Goal: Task Accomplishment & Management: Complete application form

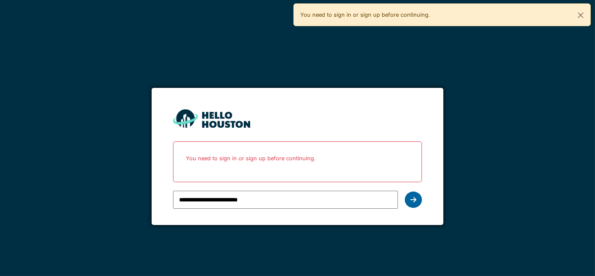
click at [409, 199] on div at bounding box center [413, 199] width 17 height 16
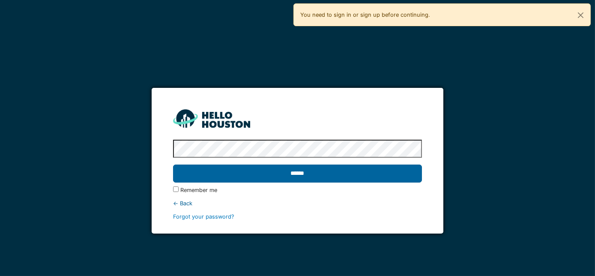
click at [340, 182] on input "******" at bounding box center [297, 173] width 249 height 18
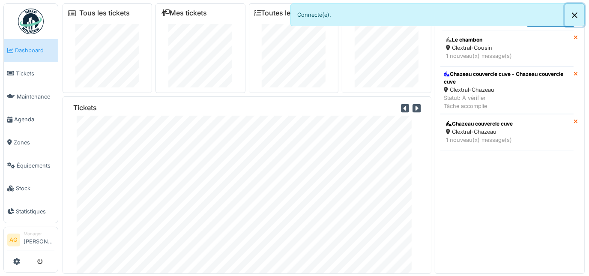
click at [573, 17] on button "Close" at bounding box center [574, 15] width 19 height 23
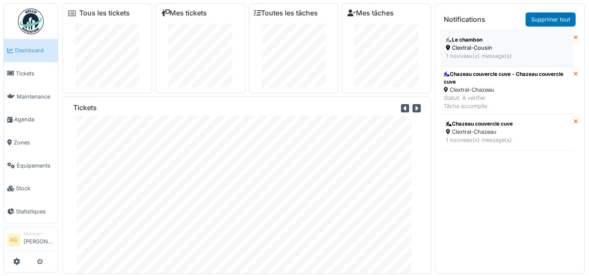
click at [519, 54] on div "1 nouveau(x) message(s)" at bounding box center [507, 56] width 122 height 8
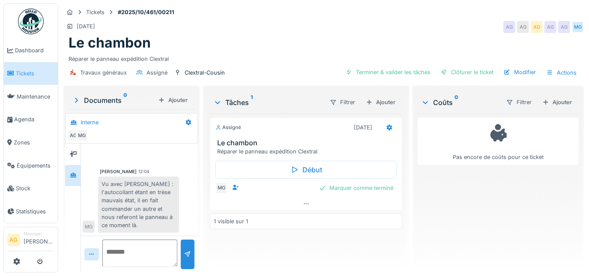
scroll to position [9, 0]
click at [22, 74] on span "Tickets" at bounding box center [35, 73] width 39 height 8
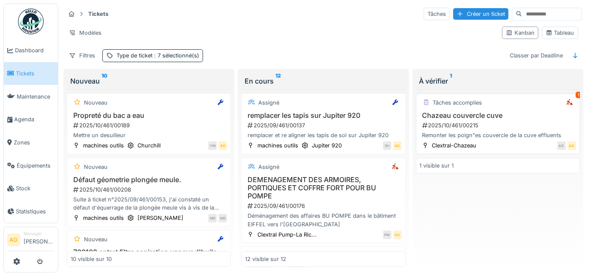
click at [458, 131] on div "Remonter les poign"es couvercle de la cuve effluents" at bounding box center [498, 135] width 156 height 8
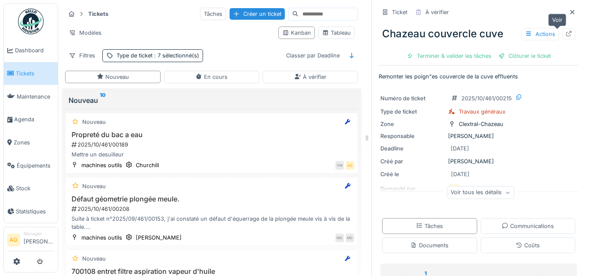
click at [562, 31] on div at bounding box center [568, 34] width 13 height 11
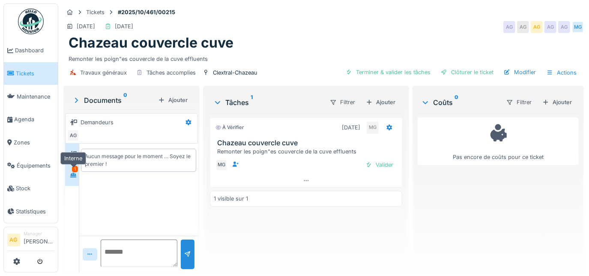
click at [72, 172] on icon at bounding box center [73, 175] width 7 height 6
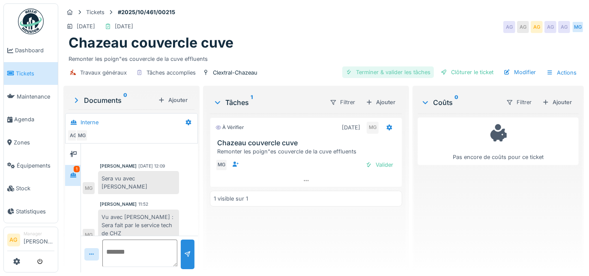
click at [378, 72] on div "Terminer & valider les tâches" at bounding box center [388, 72] width 92 height 12
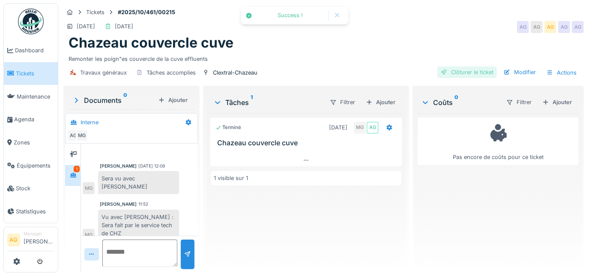
click at [449, 72] on div "Clôturer le ticket" at bounding box center [467, 72] width 60 height 12
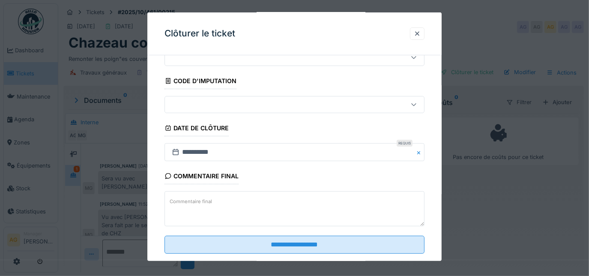
scroll to position [52, 0]
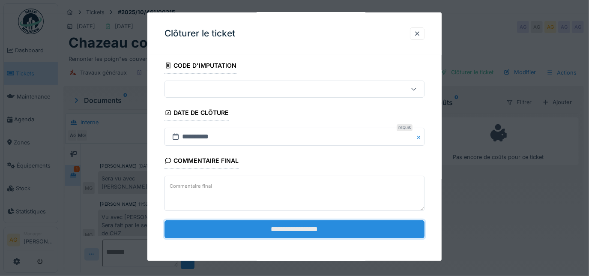
click at [271, 228] on input "**********" at bounding box center [294, 229] width 260 height 18
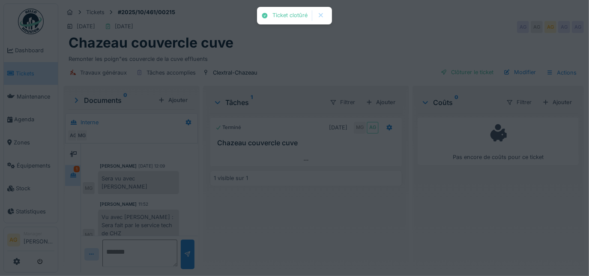
scroll to position [42, 0]
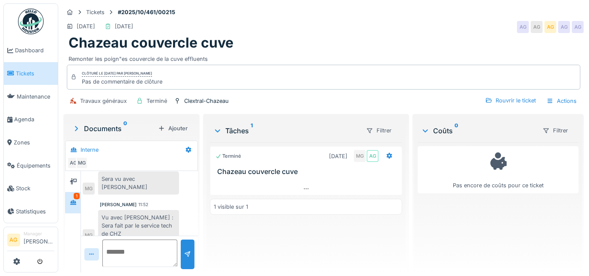
click at [28, 72] on span "Tickets" at bounding box center [35, 73] width 39 height 8
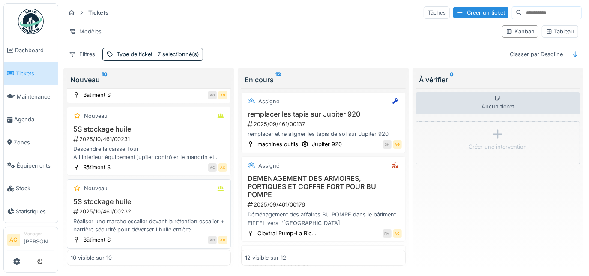
scroll to position [524, 0]
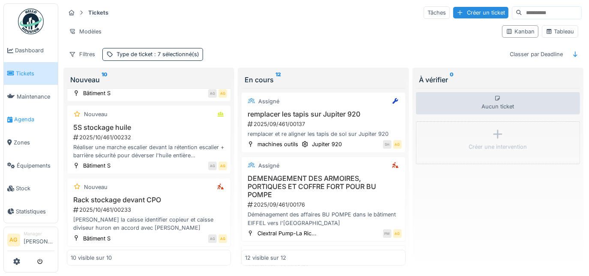
click at [31, 116] on span "Agenda" at bounding box center [34, 119] width 40 height 8
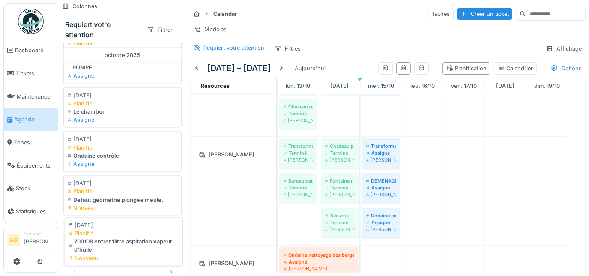
scroll to position [667, 0]
click at [241, 49] on div "Requiert votre attention" at bounding box center [233, 48] width 61 height 8
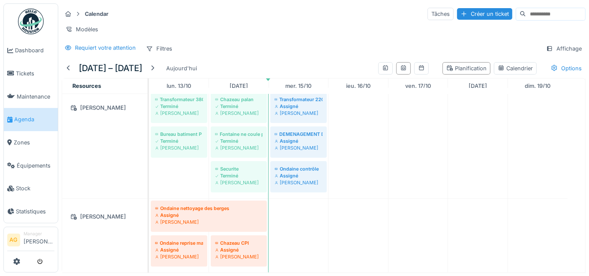
scroll to position [11, 0]
click at [116, 42] on div "Requiert votre attention" at bounding box center [100, 47] width 77 height 11
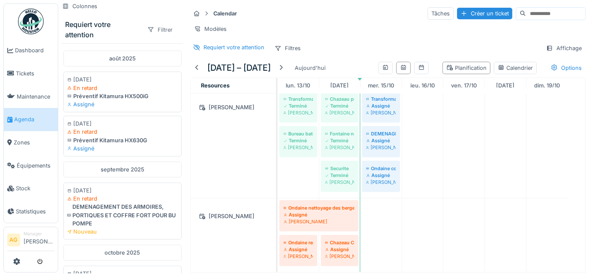
click at [158, 24] on div "Filtrer" at bounding box center [159, 30] width 33 height 12
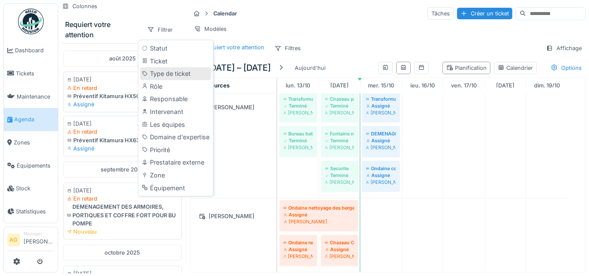
click at [156, 67] on div "Type de ticket" at bounding box center [175, 73] width 71 height 13
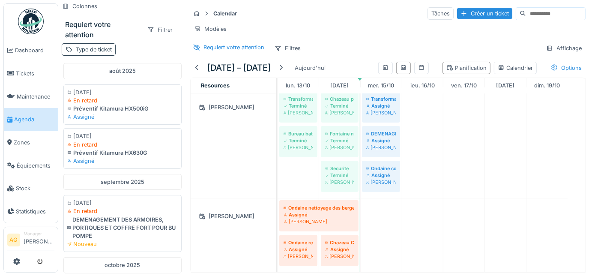
click at [67, 43] on div "Type de ticket" at bounding box center [89, 49] width 54 height 12
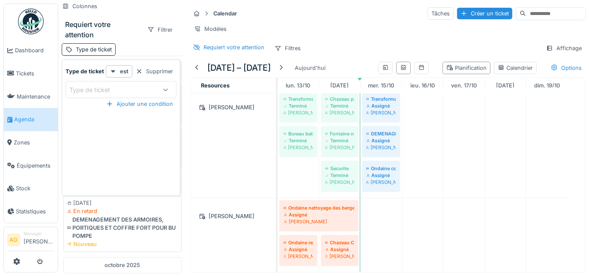
click at [116, 85] on div "Type de ticket" at bounding box center [95, 89] width 53 height 9
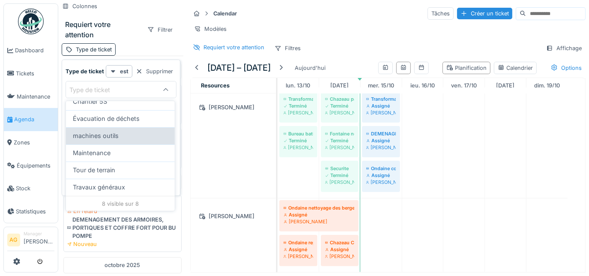
scroll to position [6, 0]
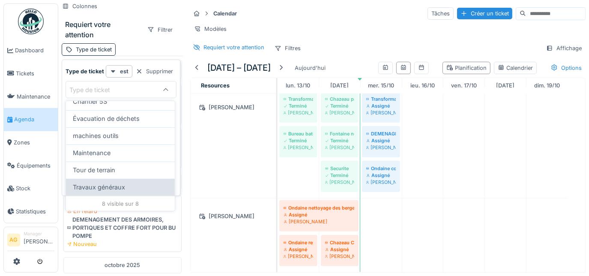
click at [93, 182] on span "Travaux généraux" at bounding box center [99, 186] width 52 height 9
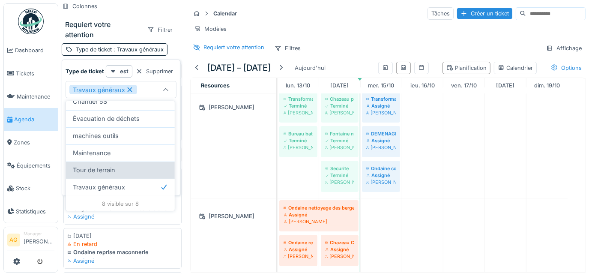
click at [95, 167] on span "Tour de terrain" at bounding box center [94, 169] width 42 height 9
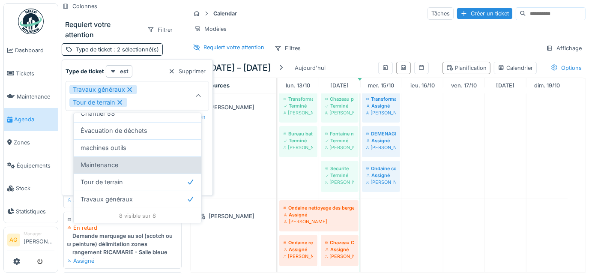
click at [97, 160] on span "Maintenance" at bounding box center [99, 164] width 38 height 9
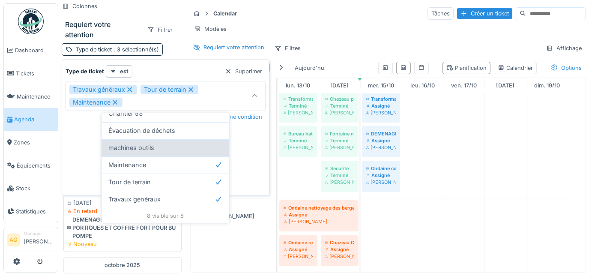
click at [129, 145] on span "machines outils" at bounding box center [131, 147] width 46 height 9
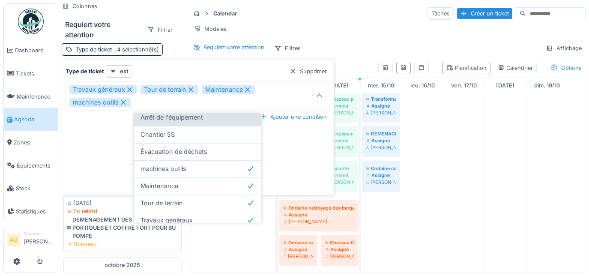
scroll to position [49, 0]
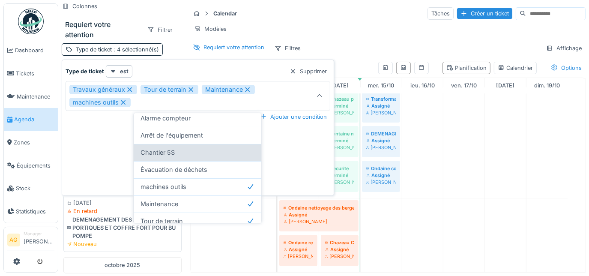
click at [152, 148] on span "Chantier 5S" at bounding box center [157, 152] width 34 height 9
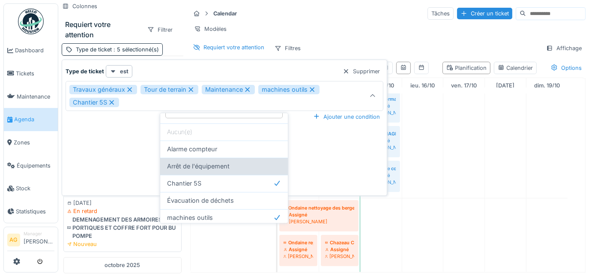
scroll to position [10, 0]
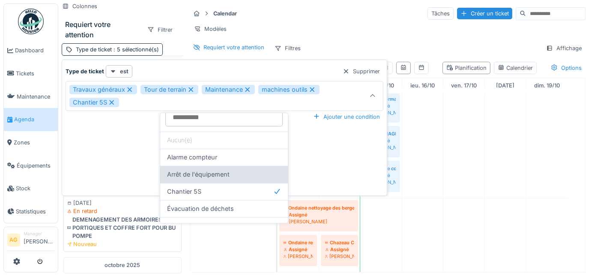
click at [176, 170] on span "Arrêt de l'équipement" at bounding box center [198, 174] width 63 height 9
type input "**********"
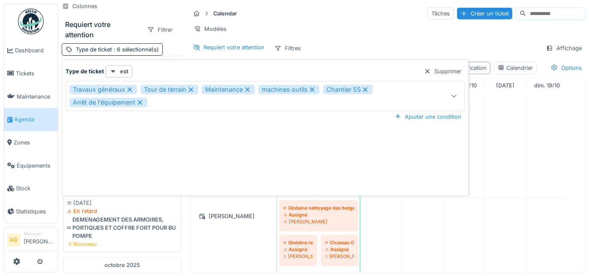
click at [434, 129] on div "**********" at bounding box center [265, 129] width 402 height 128
click at [165, 68] on div "Type de ticket est Supprimer" at bounding box center [265, 71] width 399 height 12
click at [151, 66] on div "Type de ticket est Supprimer" at bounding box center [265, 71] width 399 height 12
click at [329, 42] on div "Requiert votre attention Filtres Affichage" at bounding box center [387, 48] width 395 height 12
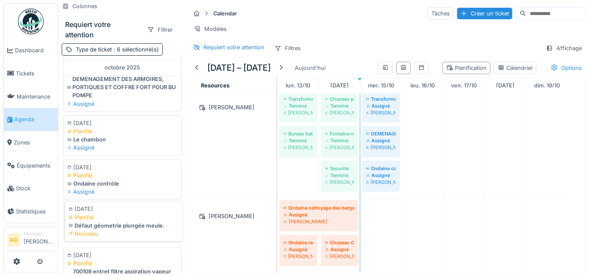
scroll to position [679, 0]
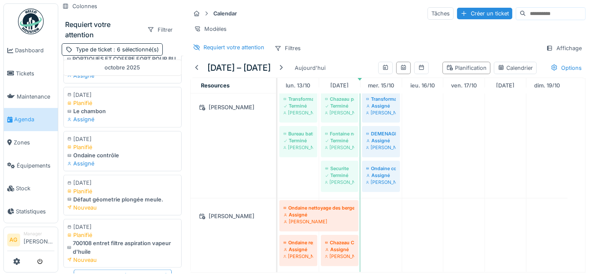
click at [116, 269] on div "Semaine suivante ( 19/10 26/10 )" at bounding box center [123, 275] width 98 height 12
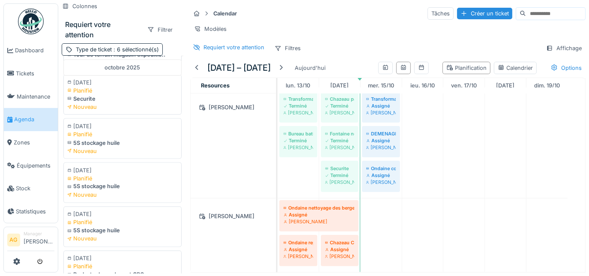
scroll to position [985, 0]
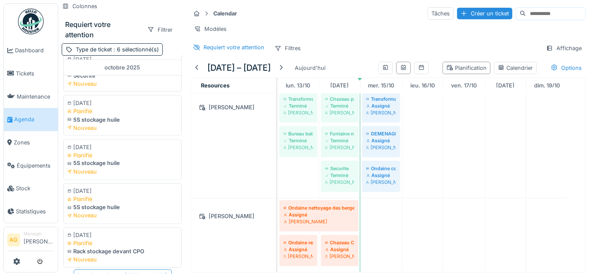
click at [106, 269] on div "Semaine suivante ( 26/10 02/11 )" at bounding box center [123, 275] width 98 height 12
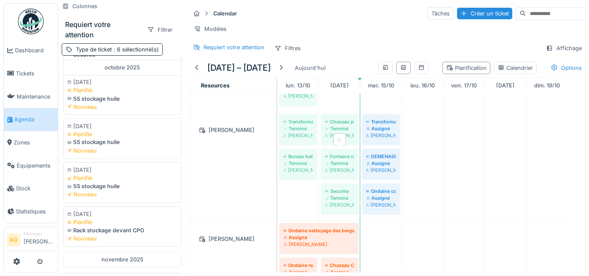
scroll to position [168, 0]
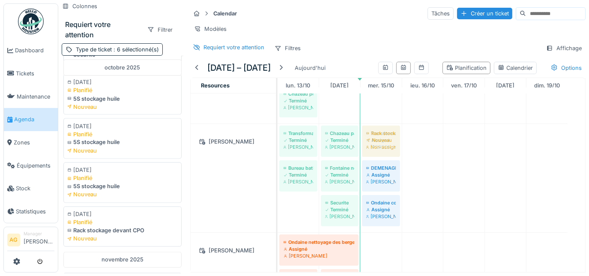
drag, startPoint x: 121, startPoint y: 227, endPoint x: 364, endPoint y: 209, distance: 243.8
click at [364, 209] on div "Colonnes Requiert votre attention Filtrer Type de ticket : 6 sélectionné(s) [DA…" at bounding box center [323, 138] width 530 height 276
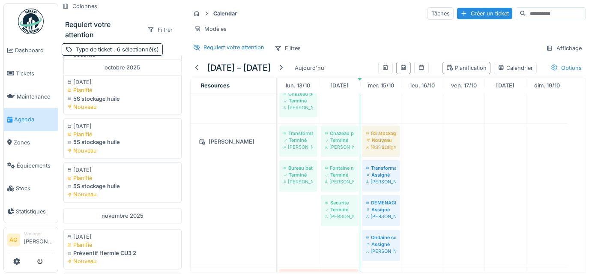
drag, startPoint x: 110, startPoint y: 179, endPoint x: 376, endPoint y: 146, distance: 267.5
click at [376, 146] on div "Colonnes Requiert votre attention Filtrer Type de ticket : 6 sélectionné(s) [DA…" at bounding box center [323, 138] width 530 height 276
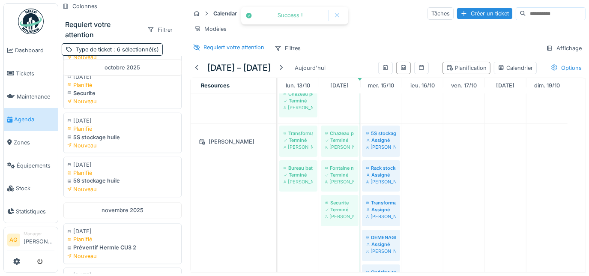
scroll to position [954, 0]
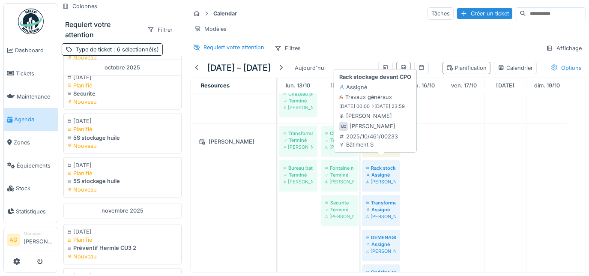
drag, startPoint x: 91, startPoint y: 167, endPoint x: 378, endPoint y: 161, distance: 286.9
click at [378, 161] on div "Colonnes Requiert votre attention Filtrer Type de ticket : 6 sélectionné(s) [DA…" at bounding box center [323, 138] width 530 height 276
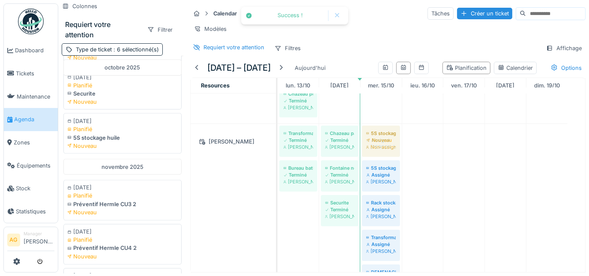
drag, startPoint x: 115, startPoint y: 129, endPoint x: 389, endPoint y: 141, distance: 273.8
click at [389, 141] on div "Colonnes Requiert votre attention Filtrer Type de ticket : 6 sélectionné(s) [DA…" at bounding box center [323, 138] width 530 height 276
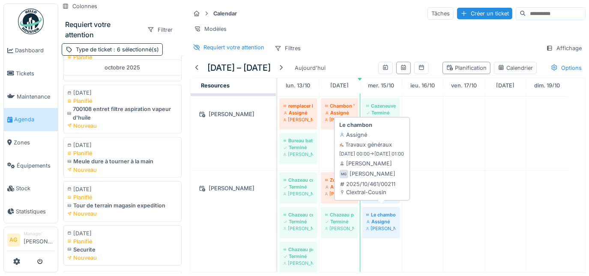
scroll to position [0, 0]
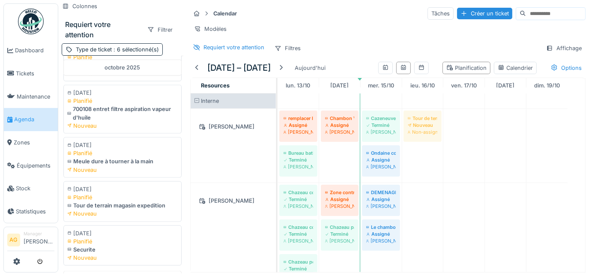
drag, startPoint x: 110, startPoint y: 203, endPoint x: 407, endPoint y: 134, distance: 305.6
click at [407, 134] on div "Colonnes Requiert votre attention Filtrer Type de ticket : 6 sélectionné(s) [DA…" at bounding box center [323, 138] width 530 height 276
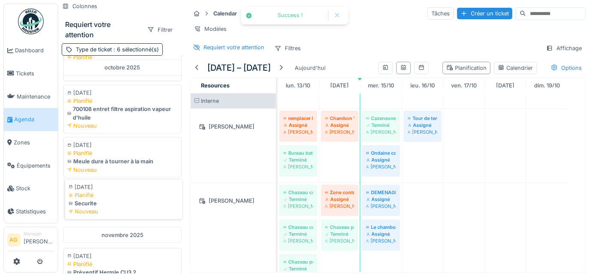
click at [99, 199] on div "Securite" at bounding box center [124, 203] width 110 height 8
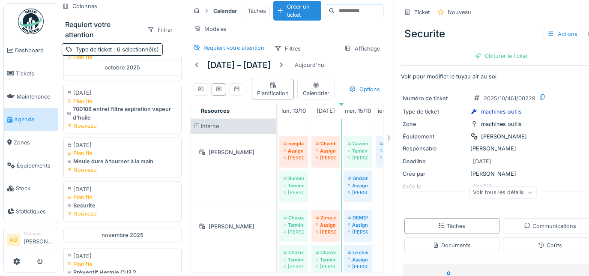
click at [536, 48] on div "Securite Actions Clôturer le ticket" at bounding box center [501, 41] width 200 height 44
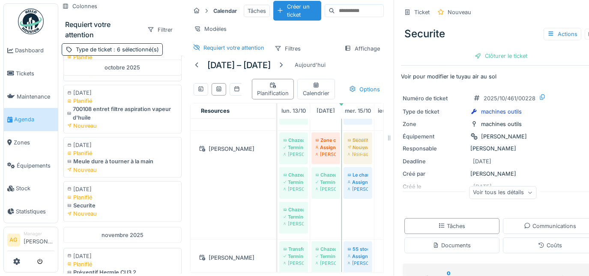
drag, startPoint x: 97, startPoint y: 202, endPoint x: 351, endPoint y: 214, distance: 253.8
click at [351, 214] on div "Colonnes Requiert votre attention Filtrer Type de ticket : 6 sélectionné(s) [DA…" at bounding box center [222, 138] width 329 height 276
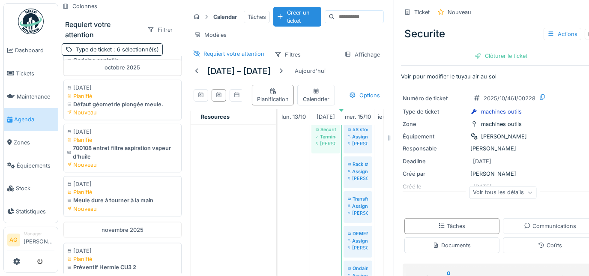
click at [25, 116] on span "Agenda" at bounding box center [34, 119] width 40 height 8
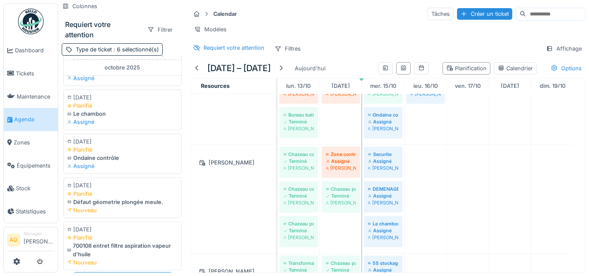
scroll to position [679, 0]
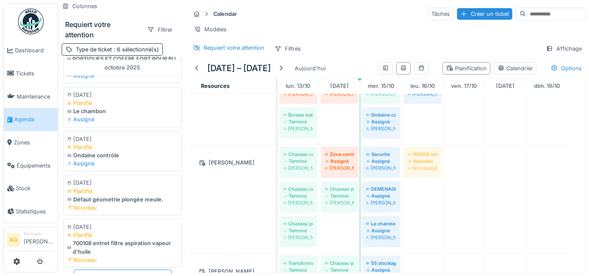
drag, startPoint x: 110, startPoint y: 240, endPoint x: 411, endPoint y: 194, distance: 303.6
click at [411, 194] on div "Colonnes Requiert votre attention Filtrer Type de ticket : 6 sélectionné(s) aoû…" at bounding box center [323, 138] width 530 height 276
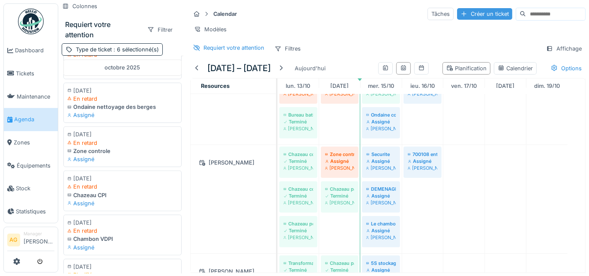
scroll to position [0, 0]
click at [458, 15] on div "Créer un ticket" at bounding box center [484, 14] width 55 height 12
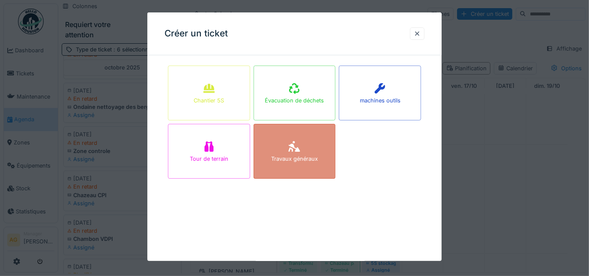
click at [283, 149] on div "Travaux généraux" at bounding box center [294, 151] width 82 height 55
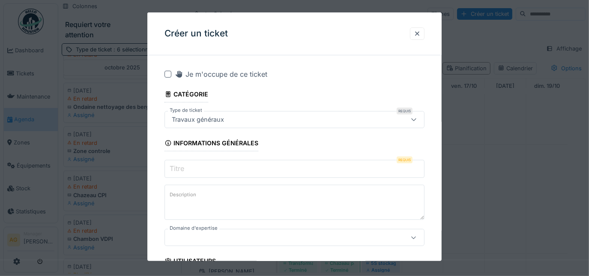
click at [238, 170] on input "Titre" at bounding box center [294, 169] width 260 height 18
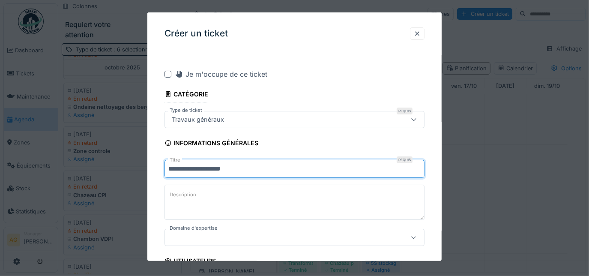
type input "**********"
click at [195, 197] on label "Description" at bounding box center [183, 194] width 30 height 11
click at [195, 197] on textarea "Description" at bounding box center [294, 202] width 260 height 35
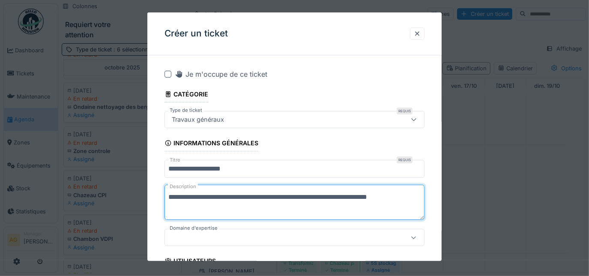
click at [182, 197] on textarea "**********" at bounding box center [294, 202] width 260 height 35
click at [260, 197] on textarea "**********" at bounding box center [294, 202] width 260 height 35
drag, startPoint x: 185, startPoint y: 198, endPoint x: 178, endPoint y: 203, distance: 8.6
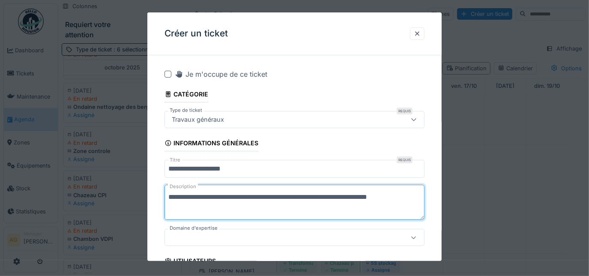
click at [176, 204] on textarea "**********" at bounding box center [294, 202] width 260 height 35
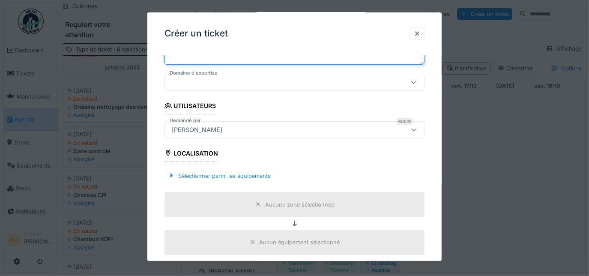
scroll to position [155, 0]
type textarea "**********"
click at [223, 174] on div "Sélectionner parmi les équipements" at bounding box center [219, 176] width 110 height 12
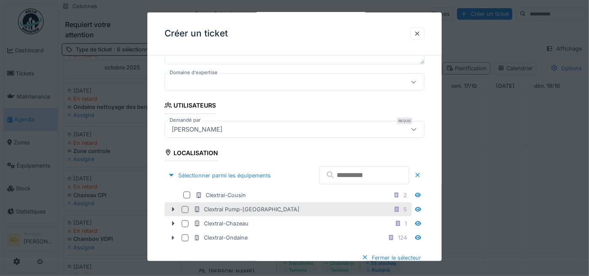
scroll to position [194, 0]
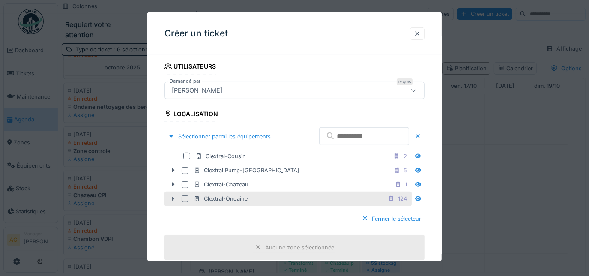
click at [172, 197] on icon at bounding box center [173, 199] width 3 height 4
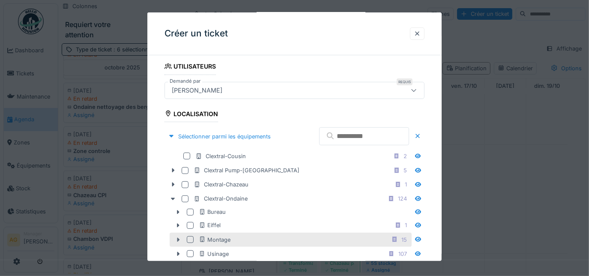
click at [178, 237] on icon at bounding box center [178, 240] width 7 height 6
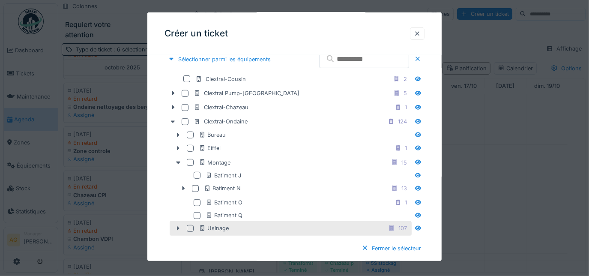
scroll to position [272, 0]
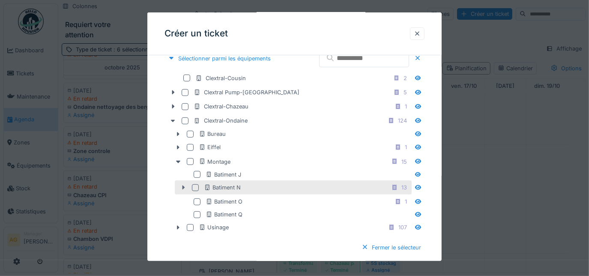
click at [185, 186] on icon at bounding box center [183, 188] width 7 height 6
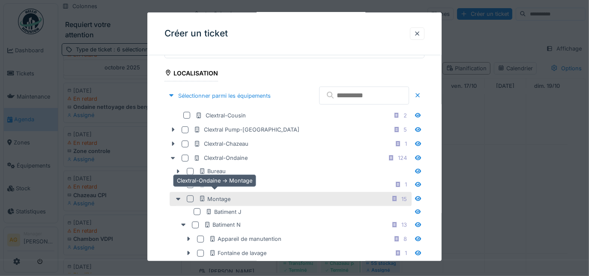
scroll to position [313, 0]
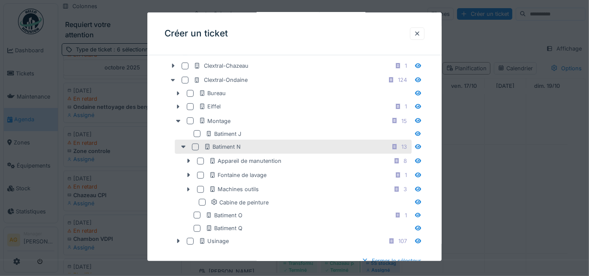
click at [195, 144] on div at bounding box center [195, 146] width 7 height 7
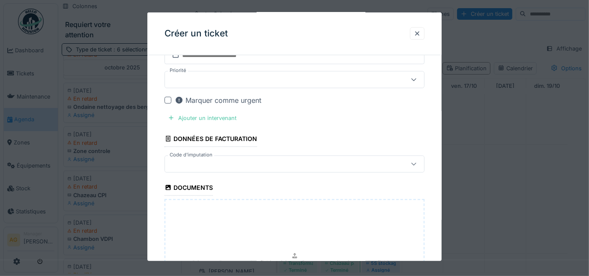
scroll to position [780, 0]
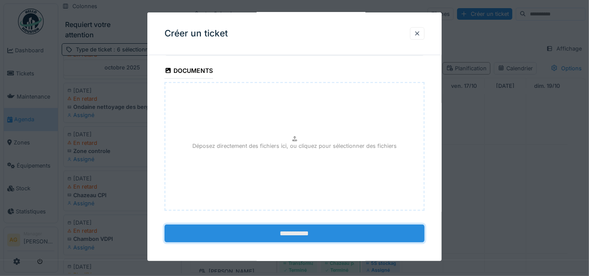
click at [275, 226] on input "**********" at bounding box center [294, 233] width 260 height 18
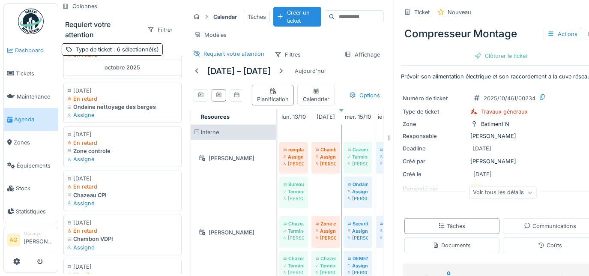
click at [25, 52] on span "Dashboard" at bounding box center [34, 50] width 39 height 8
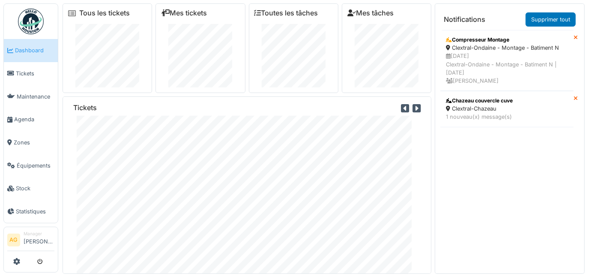
click at [27, 50] on span "Dashboard" at bounding box center [34, 50] width 39 height 8
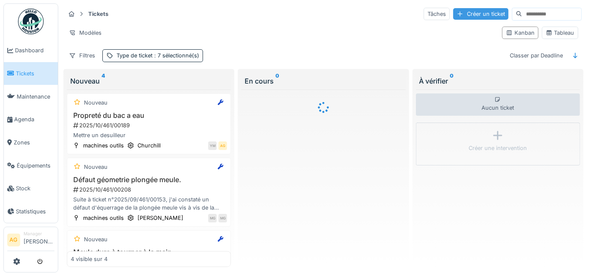
click at [453, 12] on div "Créer un ticket" at bounding box center [480, 14] width 55 height 12
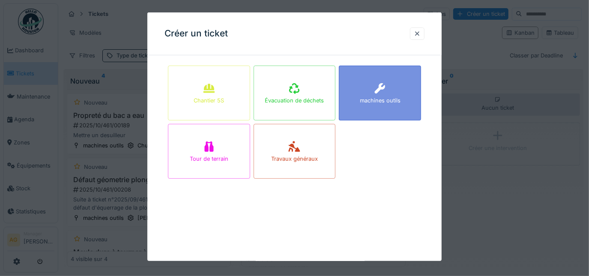
click at [361, 86] on div "machines outils" at bounding box center [380, 93] width 82 height 55
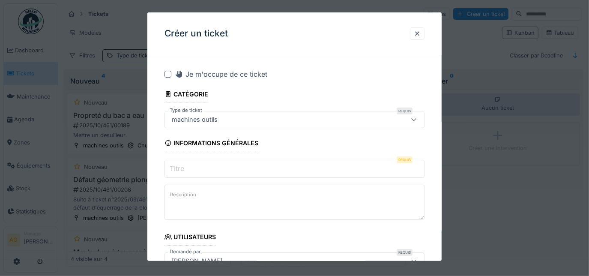
click at [205, 164] on input "Titre" at bounding box center [294, 169] width 260 height 18
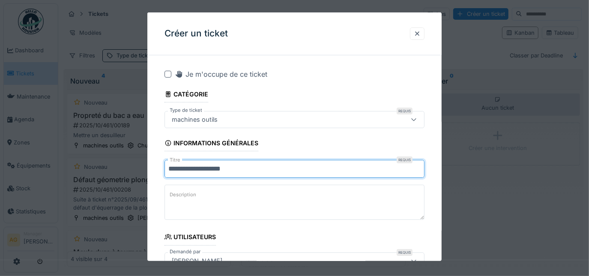
type input "**********"
click at [201, 196] on textarea "Description" at bounding box center [294, 202] width 260 height 35
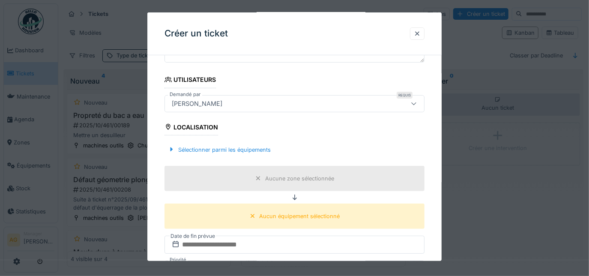
scroll to position [155, 0]
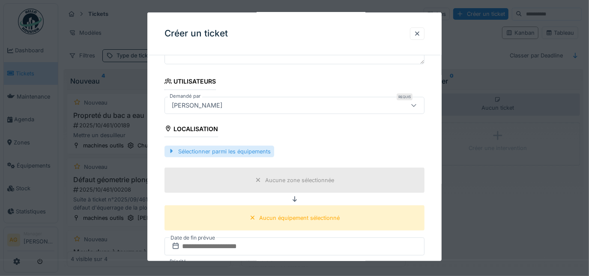
type textarea "**********"
click at [206, 150] on div "Sélectionner parmi les équipements" at bounding box center [219, 152] width 110 height 12
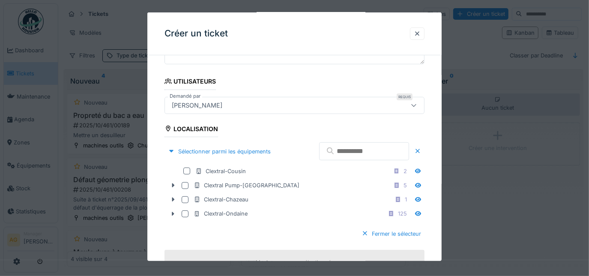
scroll to position [233, 0]
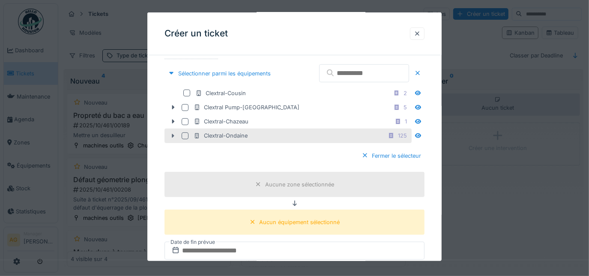
click at [172, 134] on icon at bounding box center [173, 136] width 3 height 4
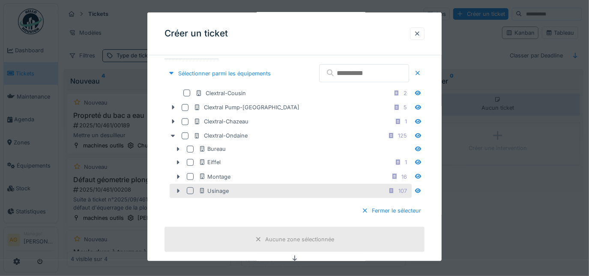
click at [178, 188] on icon at bounding box center [178, 190] width 3 height 4
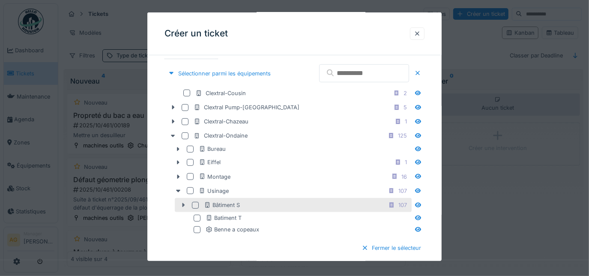
click at [182, 203] on icon at bounding box center [183, 205] width 3 height 4
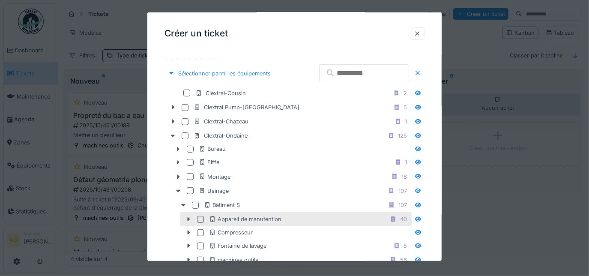
scroll to position [272, 0]
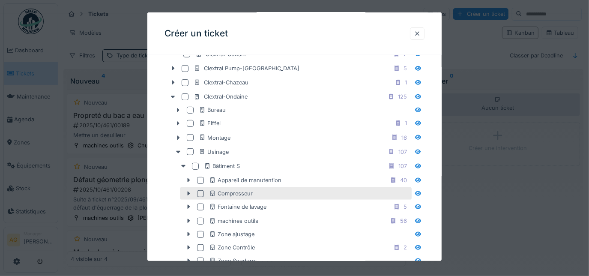
click at [200, 191] on div at bounding box center [200, 193] width 7 height 7
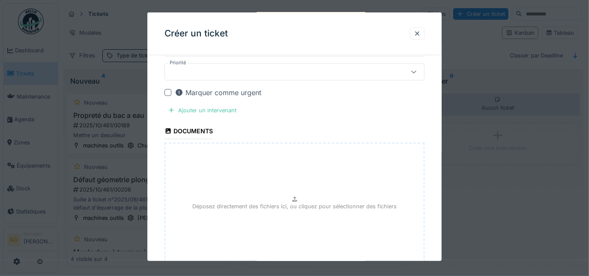
scroll to position [683, 0]
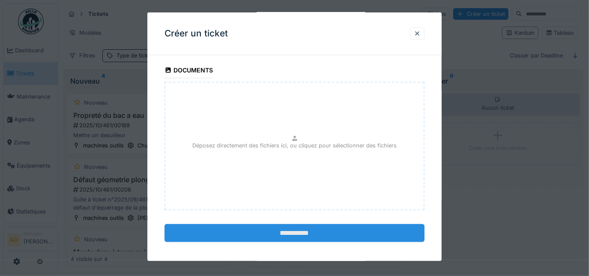
click at [278, 227] on input "**********" at bounding box center [294, 233] width 260 height 18
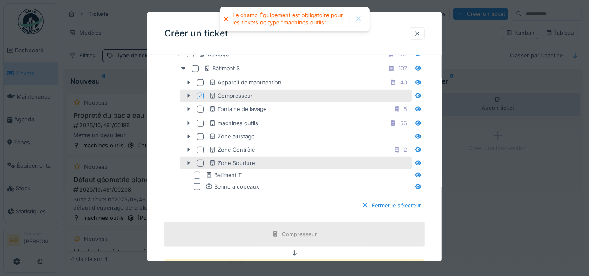
scroll to position [333, 0]
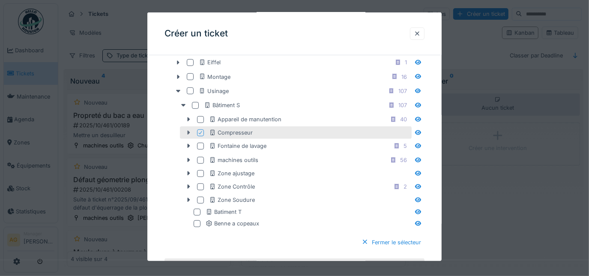
click at [188, 131] on icon at bounding box center [188, 133] width 3 height 4
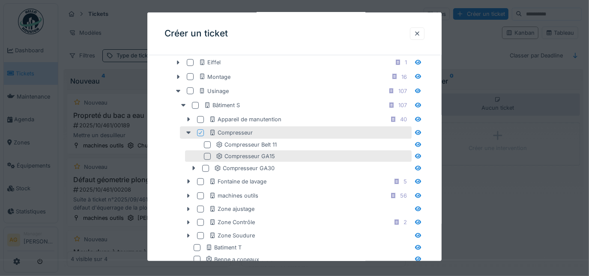
click at [207, 153] on div at bounding box center [207, 156] width 7 height 7
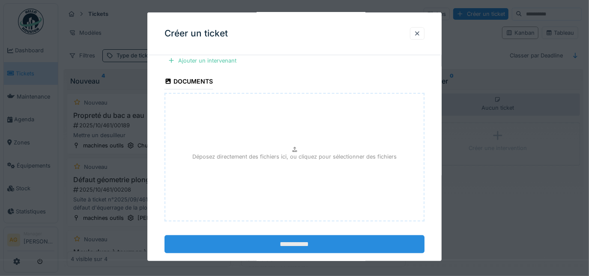
scroll to position [719, 0]
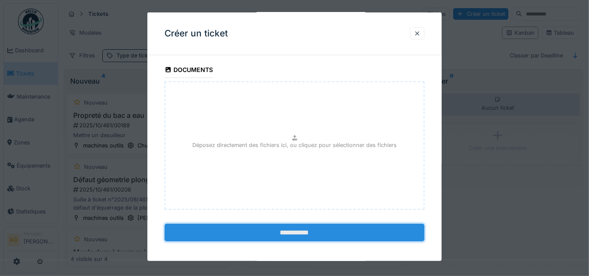
click at [303, 227] on input "**********" at bounding box center [294, 233] width 260 height 18
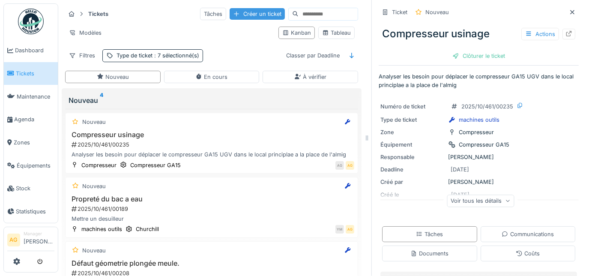
click at [229, 12] on div "Créer un ticket" at bounding box center [256, 14] width 55 height 12
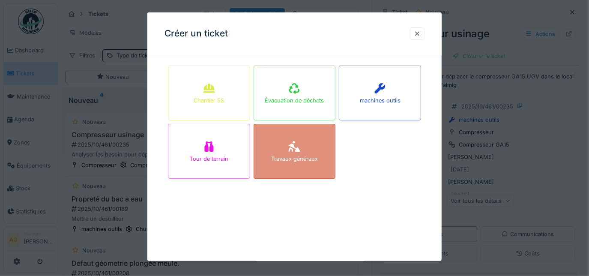
click at [300, 150] on icon at bounding box center [295, 146] width 12 height 11
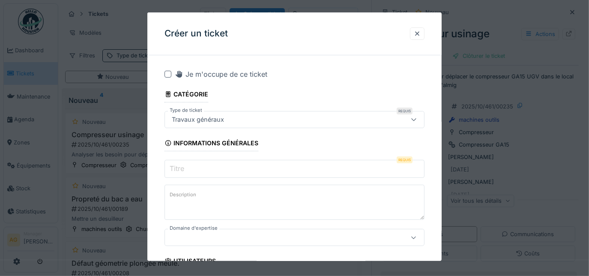
click at [217, 171] on input "Titre" at bounding box center [294, 169] width 260 height 18
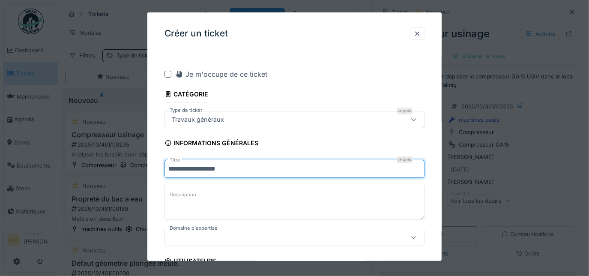
type input "**********"
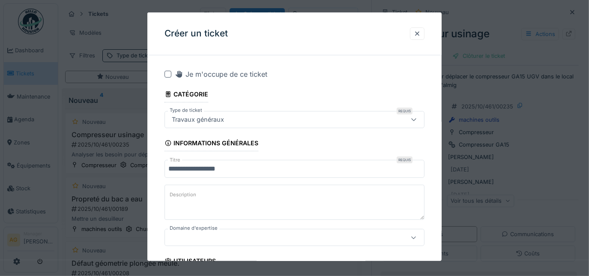
click at [203, 193] on textarea "Description" at bounding box center [294, 202] width 260 height 35
type textarea "*"
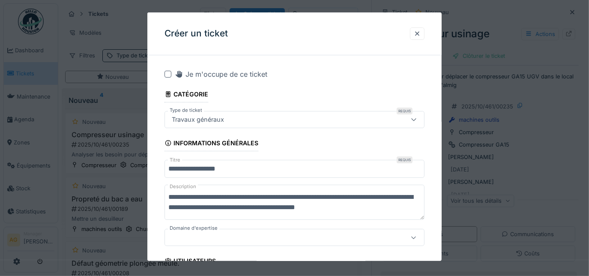
click at [218, 195] on textarea "**********" at bounding box center [294, 202] width 260 height 35
click at [366, 209] on textarea "**********" at bounding box center [294, 202] width 260 height 35
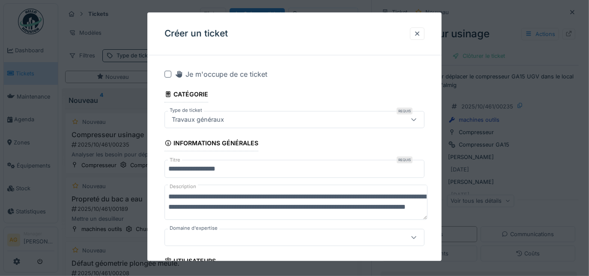
click at [216, 216] on textarea "**********" at bounding box center [295, 202] width 263 height 35
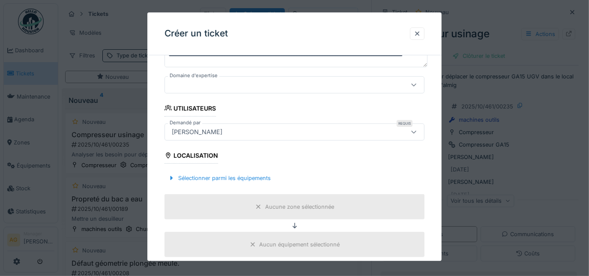
scroll to position [194, 0]
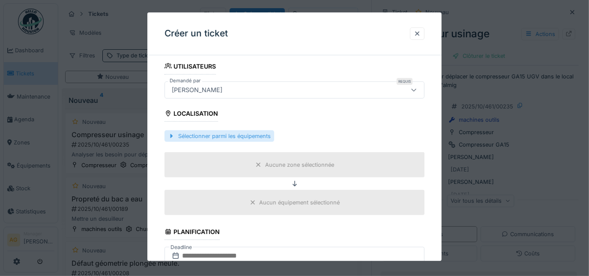
type textarea "**********"
click at [223, 137] on div "Sélectionner parmi les équipements" at bounding box center [219, 136] width 110 height 12
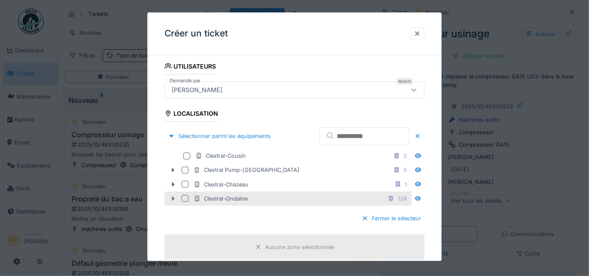
click at [173, 198] on icon at bounding box center [173, 199] width 7 height 6
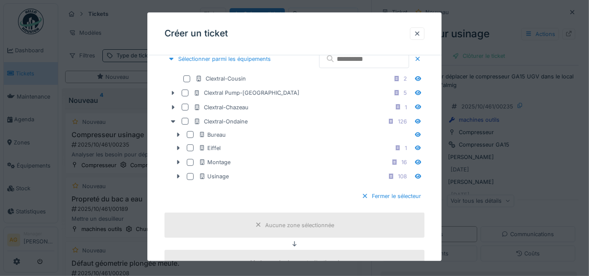
scroll to position [272, 0]
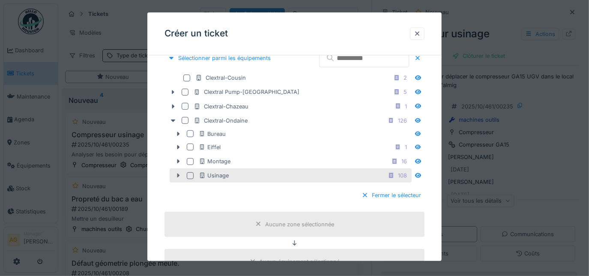
click at [177, 176] on icon at bounding box center [178, 176] width 7 height 6
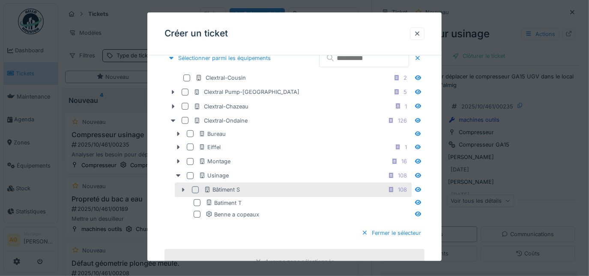
click at [182, 187] on icon at bounding box center [183, 190] width 7 height 6
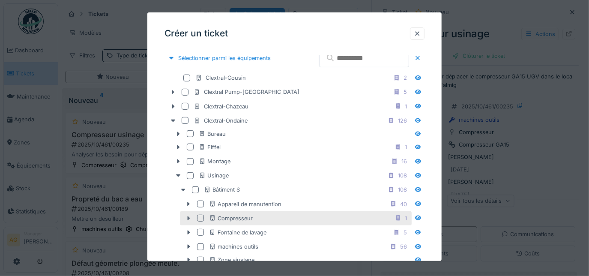
click at [189, 217] on icon at bounding box center [188, 218] width 7 height 6
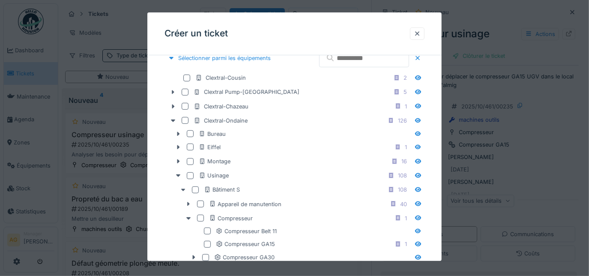
scroll to position [311, 0]
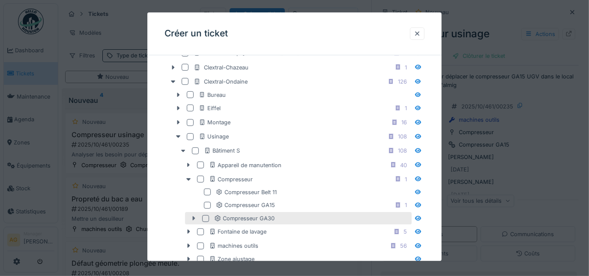
click at [192, 216] on icon at bounding box center [193, 218] width 3 height 4
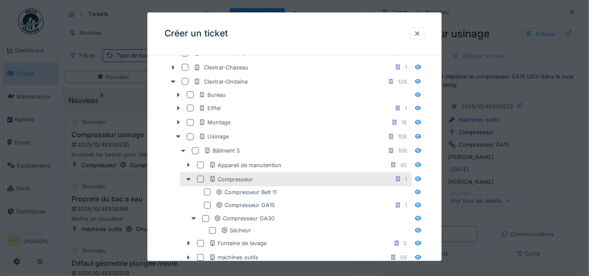
click at [201, 176] on div at bounding box center [200, 179] width 7 height 7
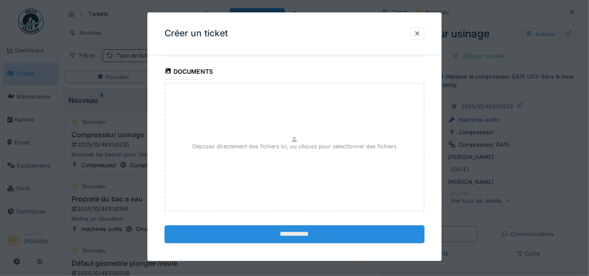
scroll to position [857, 0]
click at [254, 227] on input "**********" at bounding box center [294, 234] width 260 height 18
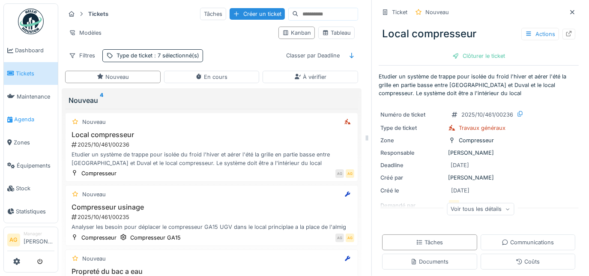
click at [27, 115] on span "Agenda" at bounding box center [34, 119] width 40 height 8
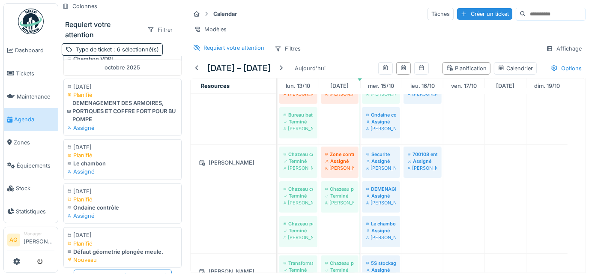
scroll to position [627, 0]
click at [113, 269] on div "Semaine suivante ( 19/10 26/10 )" at bounding box center [123, 275] width 98 height 12
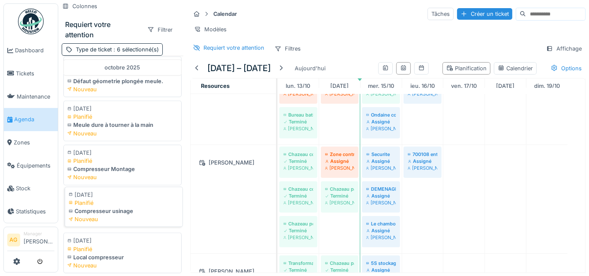
scroll to position [802, 0]
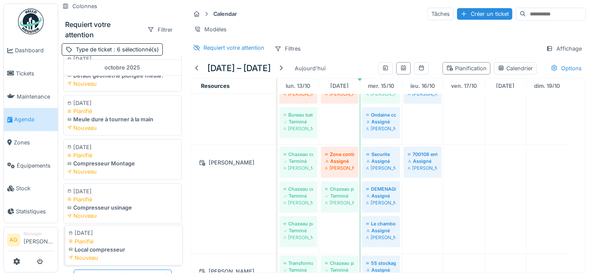
click at [115, 245] on div "Local compresseur" at bounding box center [124, 249] width 110 height 8
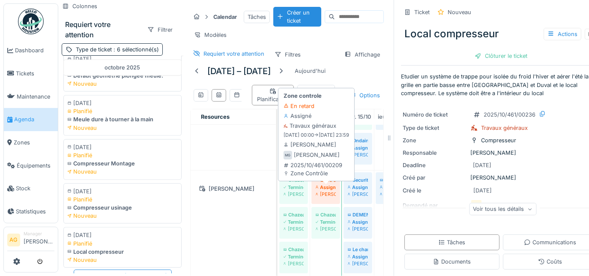
scroll to position [39, 0]
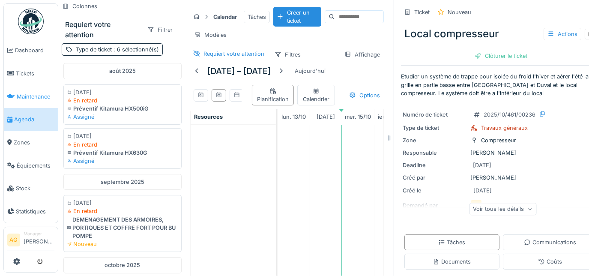
click at [34, 92] on span "Maintenance" at bounding box center [36, 96] width 38 height 8
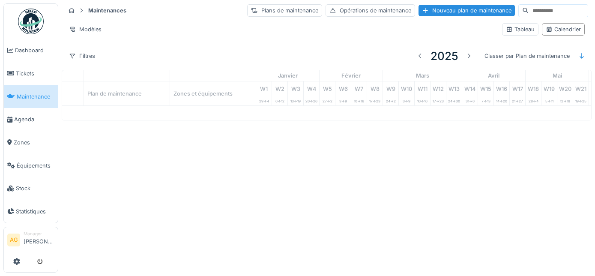
click at [22, 117] on span "Agenda" at bounding box center [34, 119] width 40 height 8
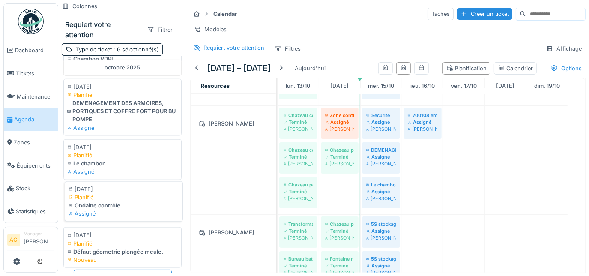
scroll to position [6, 0]
click at [117, 269] on div "Semaine suivante ( 19/10 26/10 )" at bounding box center [123, 275] width 98 height 12
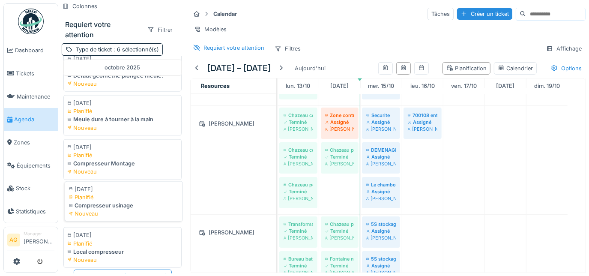
scroll to position [802, 0]
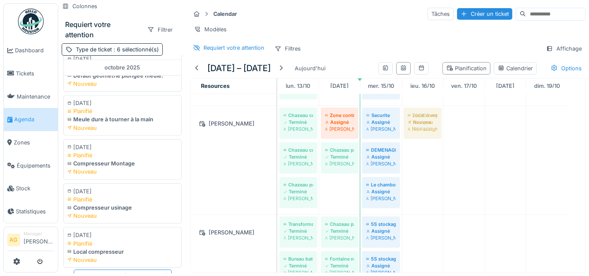
drag, startPoint x: 108, startPoint y: 232, endPoint x: 419, endPoint y: 177, distance: 315.7
click at [419, 177] on div "Colonnes Requiert votre attention Filtrer Type de ticket : 6 sélectionné(s) [DA…" at bounding box center [323, 138] width 530 height 276
drag, startPoint x: 112, startPoint y: 189, endPoint x: 412, endPoint y: 176, distance: 300.4
click at [412, 176] on div "Colonnes Requiert votre attention Filtrer Type de ticket : 6 sélectionné(s) [DA…" at bounding box center [323, 138] width 530 height 276
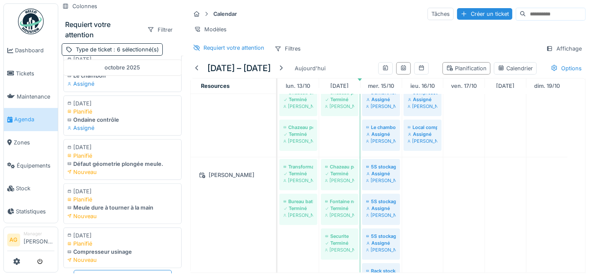
scroll to position [0, 0]
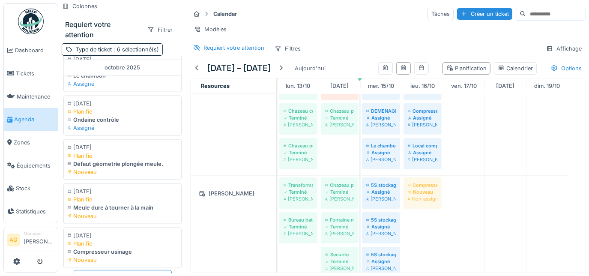
drag, startPoint x: 117, startPoint y: 227, endPoint x: 414, endPoint y: 211, distance: 298.0
click at [414, 211] on div "Colonnes Requiert votre attention Filtrer Type de ticket : 6 sélectionné(s) aoû…" at bounding box center [323, 138] width 530 height 276
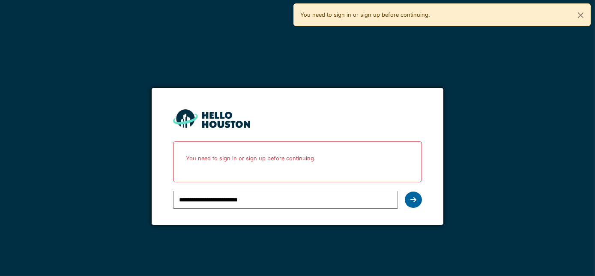
click at [411, 201] on icon at bounding box center [413, 199] width 6 height 7
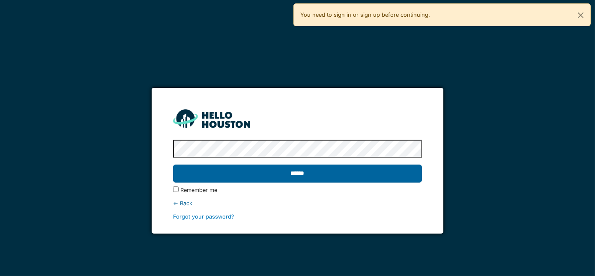
click at [265, 170] on input "******" at bounding box center [297, 173] width 249 height 18
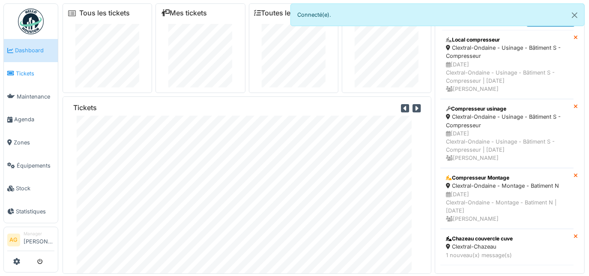
click at [27, 76] on link "Tickets" at bounding box center [31, 73] width 54 height 23
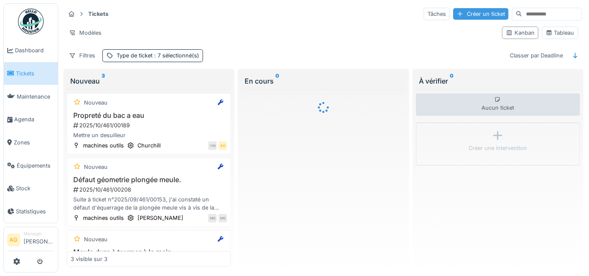
click at [470, 16] on div "Créer un ticket" at bounding box center [480, 14] width 55 height 12
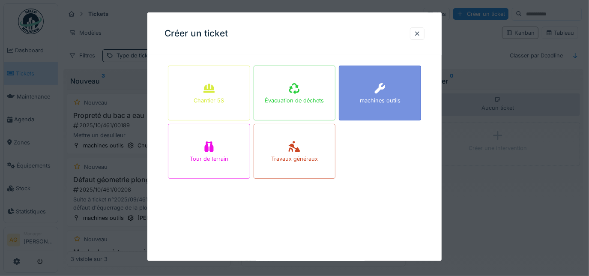
click at [381, 96] on div "machines outils" at bounding box center [380, 100] width 41 height 8
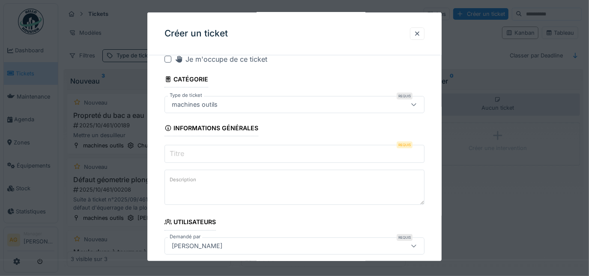
scroll to position [39, 0]
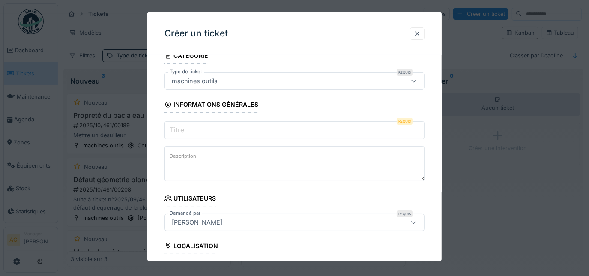
click at [199, 125] on input "Titre" at bounding box center [294, 130] width 260 height 18
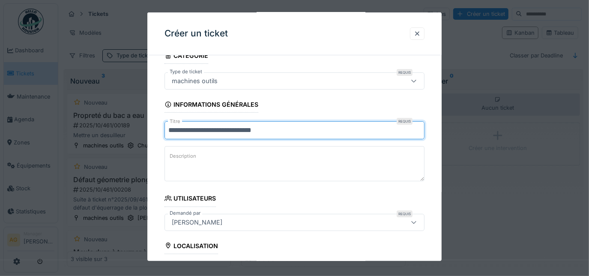
type input "**********"
click at [194, 155] on label "Description" at bounding box center [183, 156] width 30 height 11
click at [194, 155] on textarea "Description" at bounding box center [294, 163] width 260 height 35
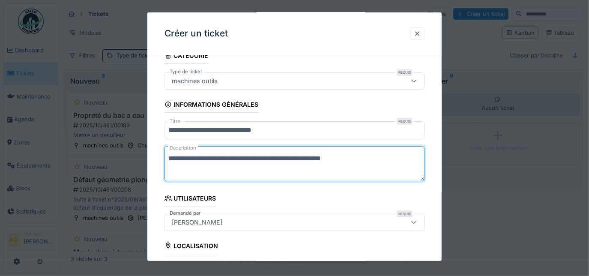
click at [354, 155] on textarea "**********" at bounding box center [294, 163] width 260 height 35
click at [197, 168] on textarea "**********" at bounding box center [294, 163] width 260 height 35
click at [206, 168] on textarea "**********" at bounding box center [294, 163] width 260 height 35
click at [284, 170] on textarea "**********" at bounding box center [294, 163] width 260 height 35
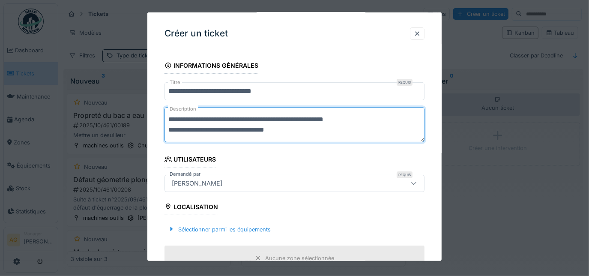
scroll to position [155, 0]
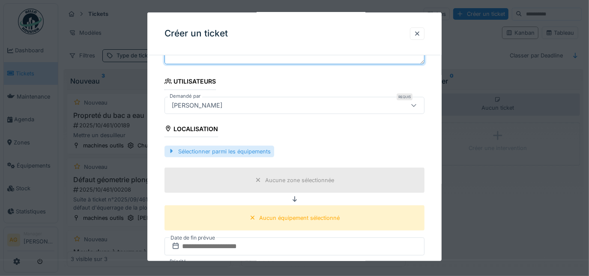
type textarea "**********"
click at [209, 148] on div "Sélectionner parmi les équipements" at bounding box center [219, 152] width 110 height 12
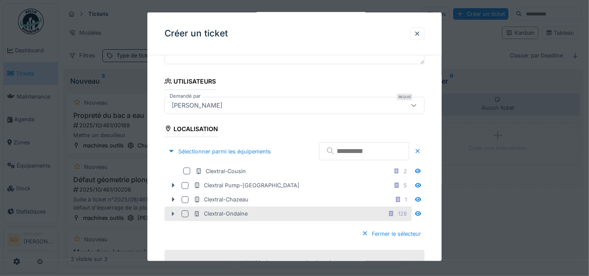
click at [174, 211] on icon at bounding box center [173, 214] width 7 height 6
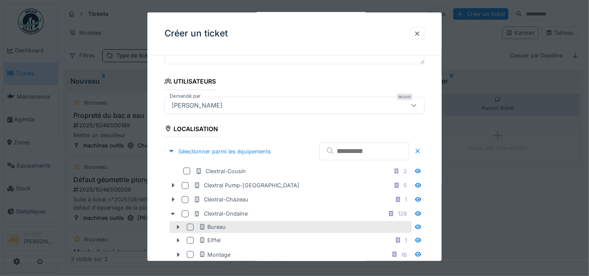
scroll to position [233, 0]
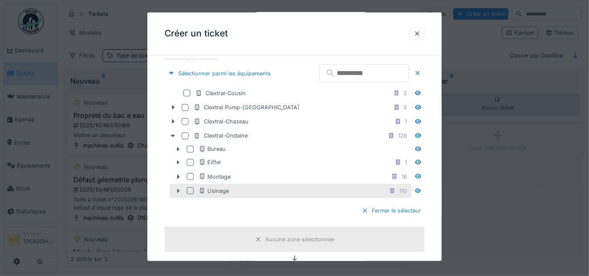
click at [179, 190] on icon at bounding box center [178, 191] width 7 height 6
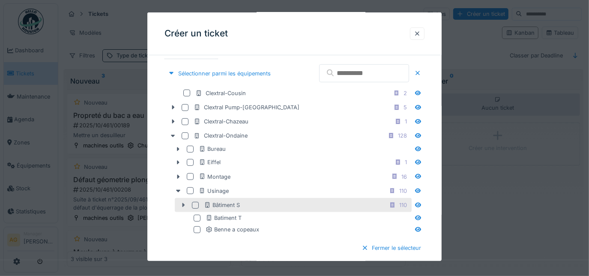
click at [185, 203] on icon at bounding box center [183, 205] width 7 height 6
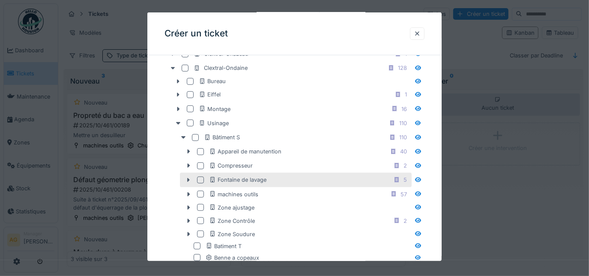
scroll to position [350, 0]
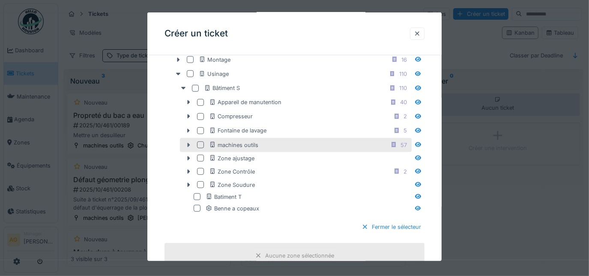
click at [186, 142] on icon at bounding box center [188, 145] width 7 height 6
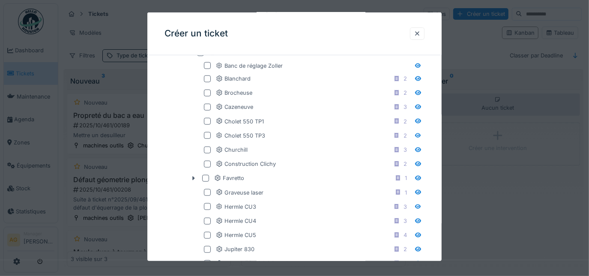
scroll to position [506, 0]
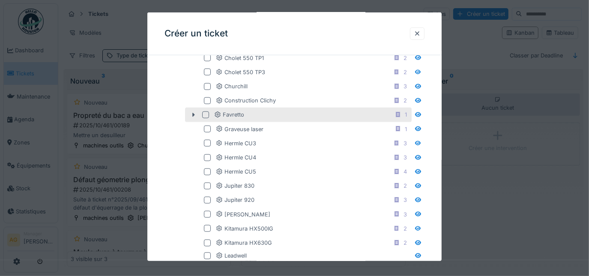
click at [203, 111] on div at bounding box center [205, 114] width 7 height 7
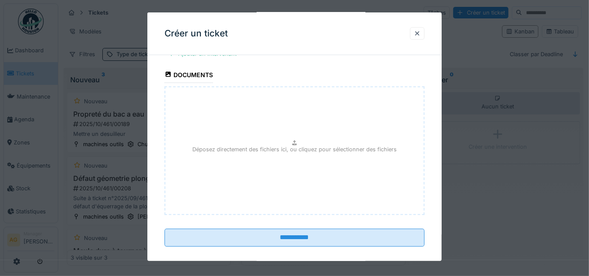
scroll to position [7, 0]
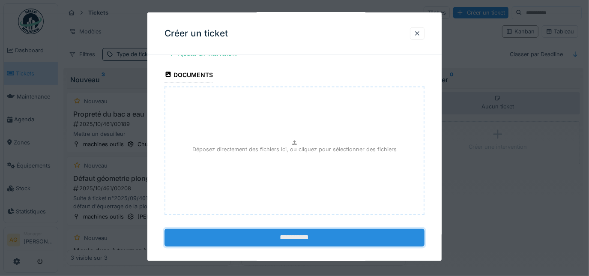
click at [240, 229] on input "**********" at bounding box center [294, 238] width 260 height 18
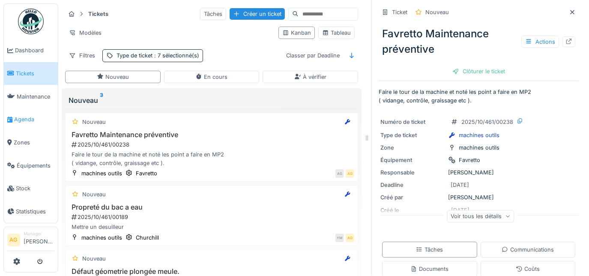
click at [24, 115] on span "Agenda" at bounding box center [34, 119] width 40 height 8
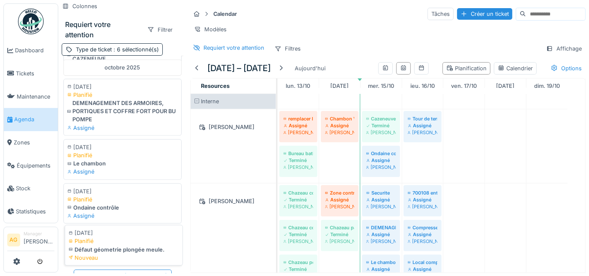
scroll to position [6, 0]
click at [116, 269] on div "Semaine suivante ( 19/10 26/10 )" at bounding box center [123, 275] width 98 height 12
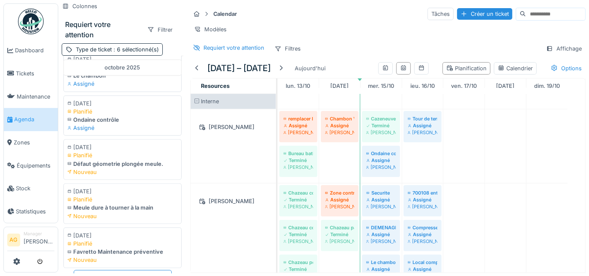
scroll to position [39, 0]
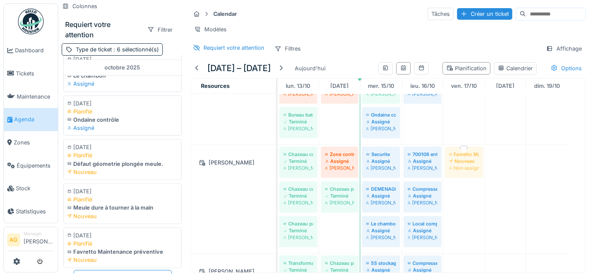
drag, startPoint x: 101, startPoint y: 227, endPoint x: 456, endPoint y: 169, distance: 359.3
click at [456, 169] on div "Colonnes Requiert votre attention Filtrer Type de ticket : 6 sélectionné(s) [DA…" at bounding box center [323, 138] width 530 height 276
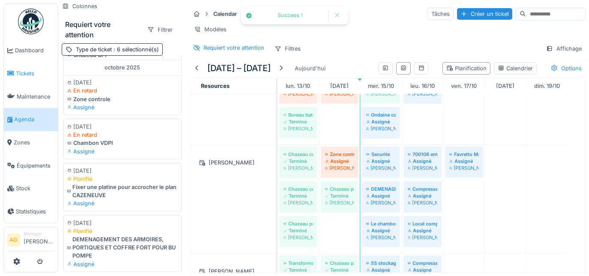
scroll to position [0, 0]
click at [21, 69] on span "Tickets" at bounding box center [35, 73] width 39 height 8
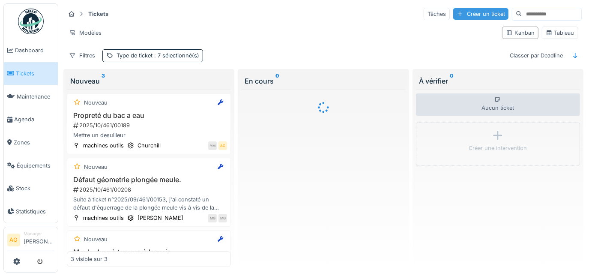
click at [453, 12] on div "Créer un ticket" at bounding box center [480, 14] width 55 height 12
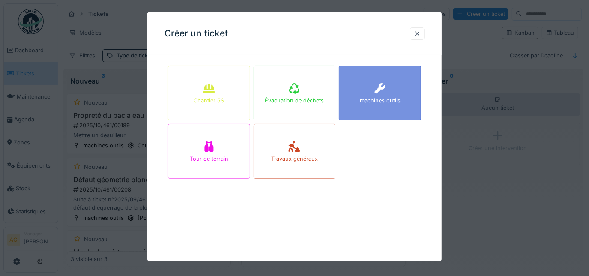
click at [382, 94] on div at bounding box center [379, 88] width 13 height 15
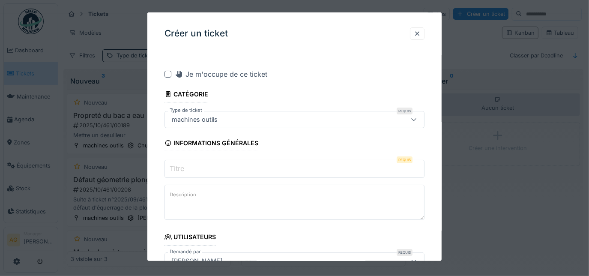
click at [183, 167] on label "Titre" at bounding box center [177, 168] width 18 height 10
click at [183, 167] on input "Titre" at bounding box center [294, 169] width 260 height 18
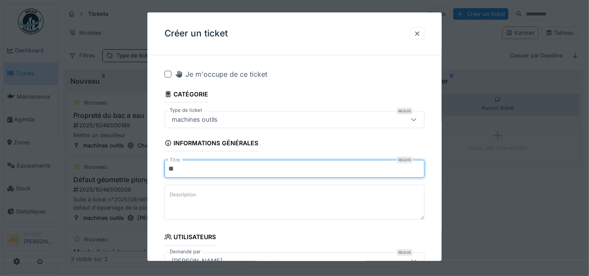
type input "*"
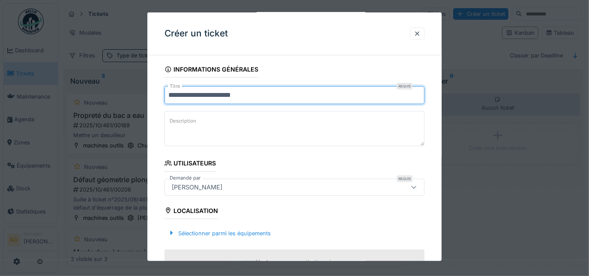
scroll to position [77, 0]
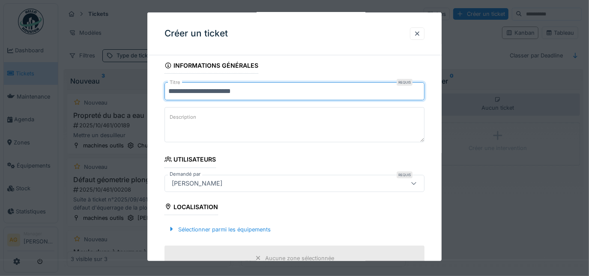
type input "**********"
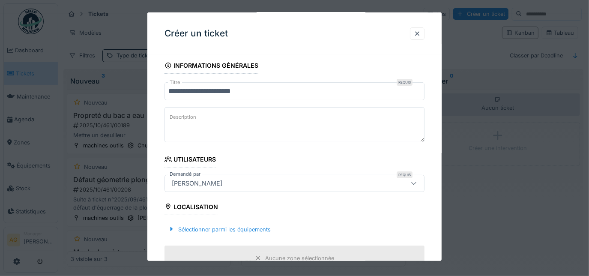
click at [177, 114] on label "Description" at bounding box center [183, 117] width 30 height 11
click at [177, 114] on textarea "Description" at bounding box center [294, 124] width 260 height 35
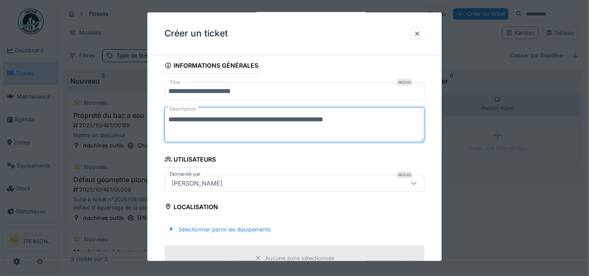
click at [297, 120] on textarea "**********" at bounding box center [294, 124] width 260 height 35
click at [253, 117] on textarea "**********" at bounding box center [294, 124] width 260 height 35
click at [243, 118] on textarea "**********" at bounding box center [294, 124] width 260 height 35
click at [373, 120] on textarea "**********" at bounding box center [294, 124] width 260 height 35
drag, startPoint x: 363, startPoint y: 117, endPoint x: 363, endPoint y: 122, distance: 5.2
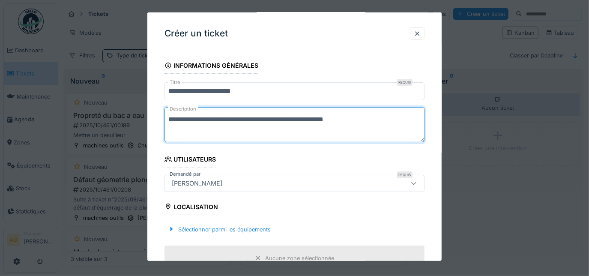
click at [363, 122] on textarea "**********" at bounding box center [294, 124] width 260 height 35
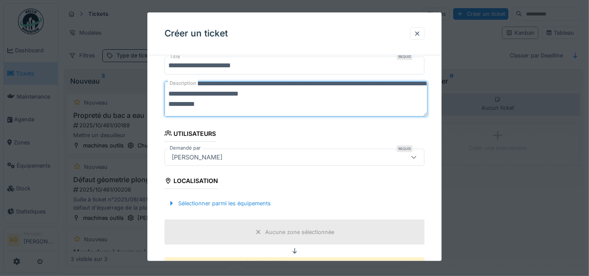
scroll to position [116, 0]
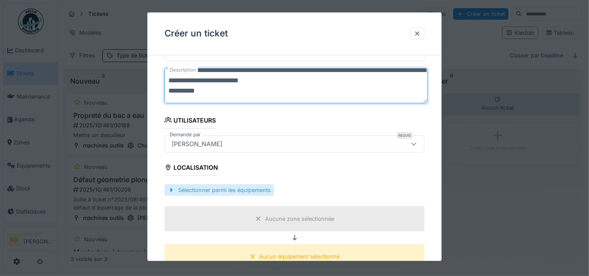
type textarea "**********"
click at [220, 188] on div "Sélectionner parmi les équipements" at bounding box center [219, 190] width 110 height 12
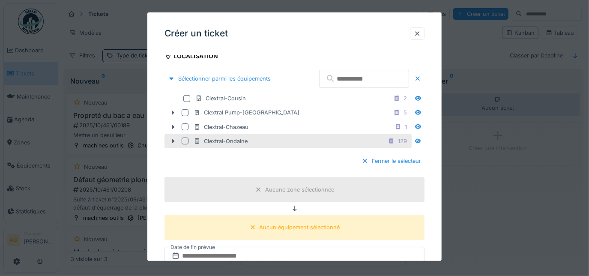
scroll to position [233, 0]
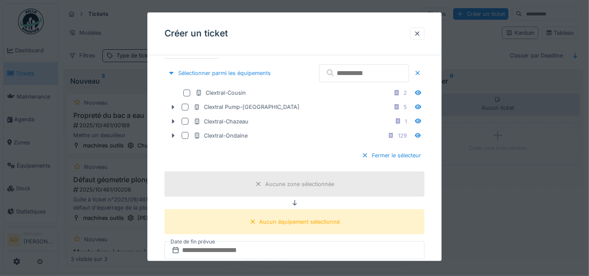
click at [322, 75] on input "text" at bounding box center [364, 73] width 90 height 18
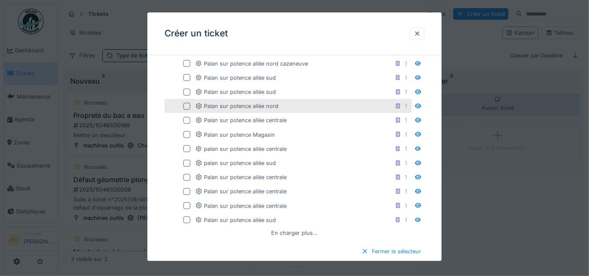
scroll to position [389, 0]
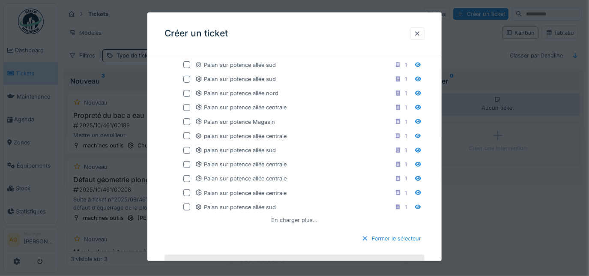
type input "*****"
click at [283, 214] on div "En charger plus…" at bounding box center [294, 220] width 53 height 12
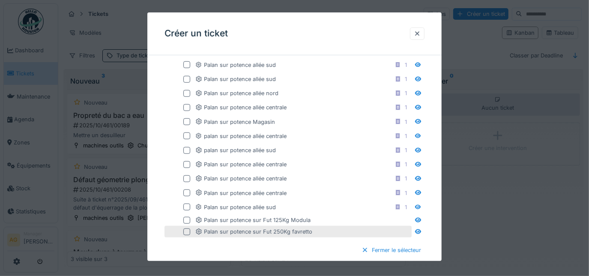
click at [185, 228] on div at bounding box center [186, 231] width 7 height 7
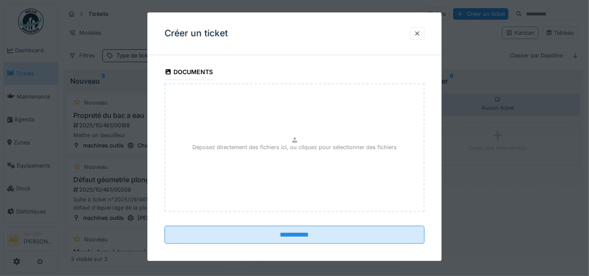
scroll to position [7, 0]
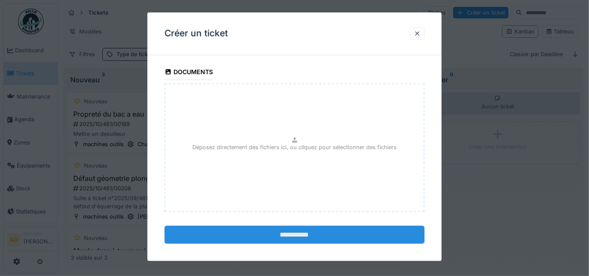
click at [279, 226] on input "**********" at bounding box center [294, 235] width 260 height 18
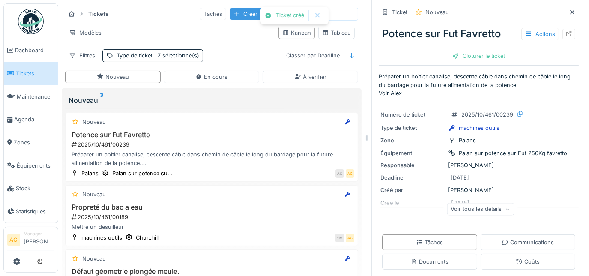
click at [233, 10] on div "Créer un ticket" at bounding box center [256, 14] width 55 height 12
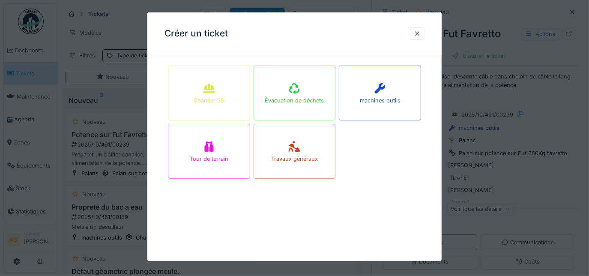
click at [117, 142] on div at bounding box center [294, 138] width 589 height 276
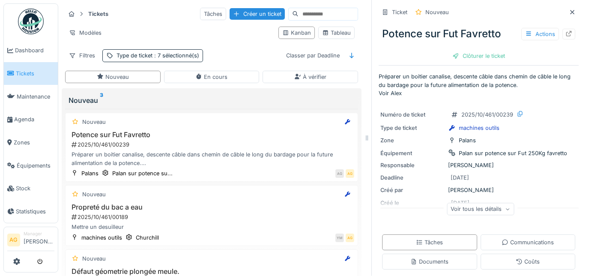
click at [117, 142] on div "Potence sur Fut Favretto 2025/10/461/00239 Préparer un boitier canalise, descen…" at bounding box center [211, 149] width 285 height 36
click at [137, 150] on div "Préparer un boitier canalise, descente câble dans chemin de câble le long du ba…" at bounding box center [211, 158] width 285 height 16
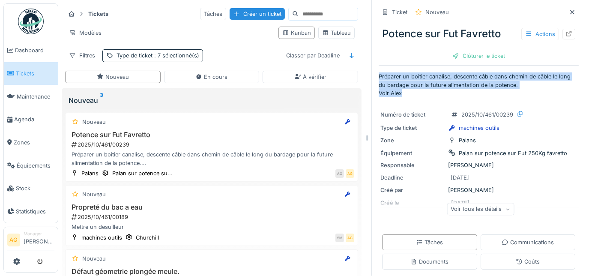
drag, startPoint x: 396, startPoint y: 87, endPoint x: 371, endPoint y: 69, distance: 30.4
click at [371, 69] on div "Ticket Nouveau Potence sur Fut Favretto Actions Clôturer le ticket Préparer un …" at bounding box center [478, 138] width 214 height 276
copy p "Préparer un boitier canalise, descente câble dans chemin de câble le long du ba…"
click at [247, 8] on div "Créer un ticket" at bounding box center [256, 14] width 55 height 12
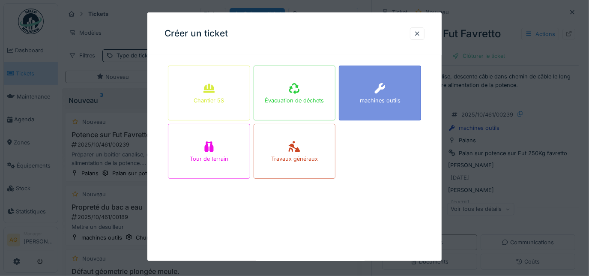
click at [356, 91] on div "machines outils" at bounding box center [380, 93] width 82 height 55
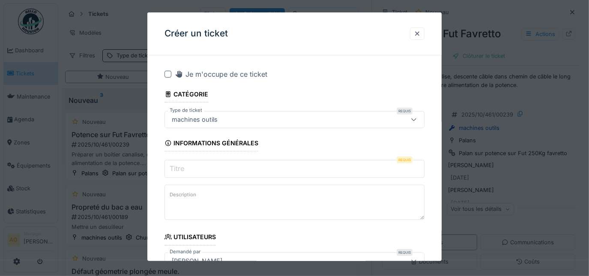
click at [212, 169] on input "Titre" at bounding box center [294, 169] width 260 height 18
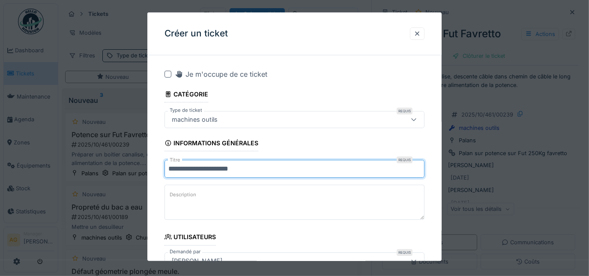
type input "**********"
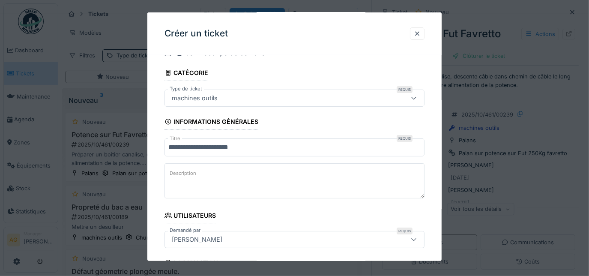
scroll to position [39, 0]
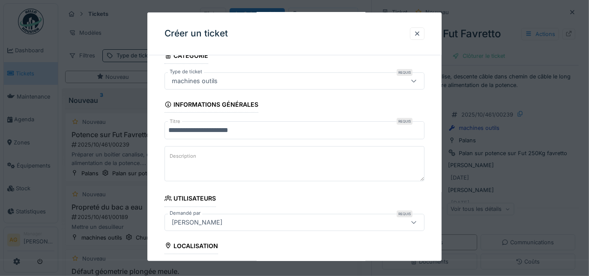
click at [206, 153] on textarea "Description" at bounding box center [294, 163] width 260 height 35
paste textarea "**********"
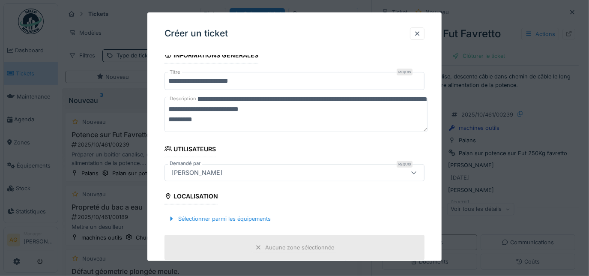
scroll to position [155, 0]
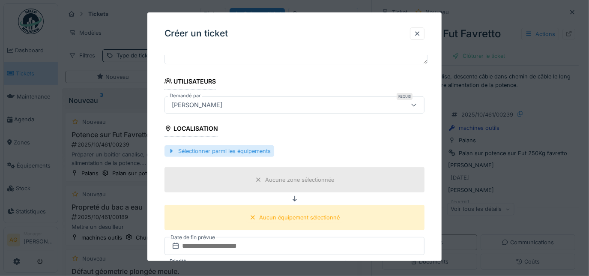
type textarea "**********"
click at [233, 152] on div "Sélectionner parmi les équipements" at bounding box center [219, 151] width 110 height 12
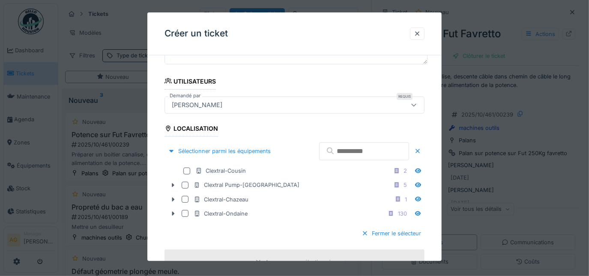
click at [332, 154] on input "text" at bounding box center [364, 151] width 90 height 18
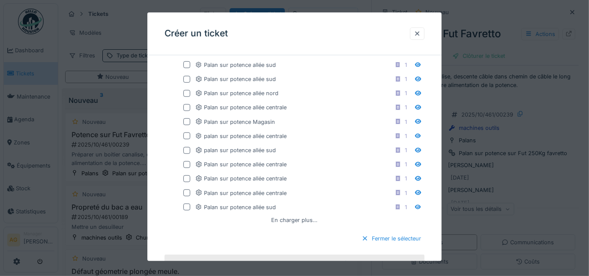
scroll to position [467, 0]
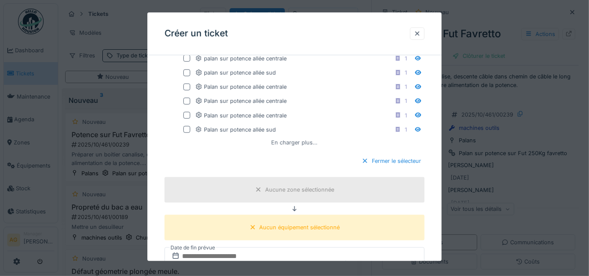
type input "*******"
click at [304, 139] on div "En charger plus…" at bounding box center [294, 143] width 53 height 12
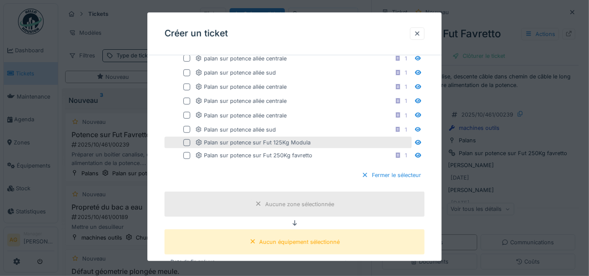
click at [186, 139] on div at bounding box center [186, 142] width 7 height 7
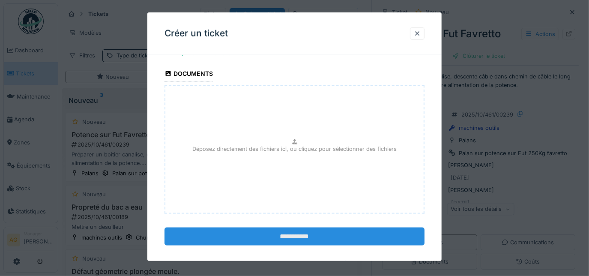
scroll to position [748, 0]
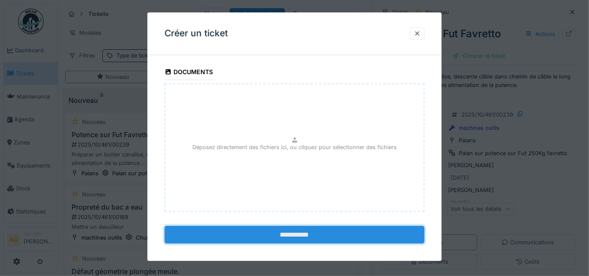
click at [283, 229] on input "**********" at bounding box center [294, 235] width 260 height 18
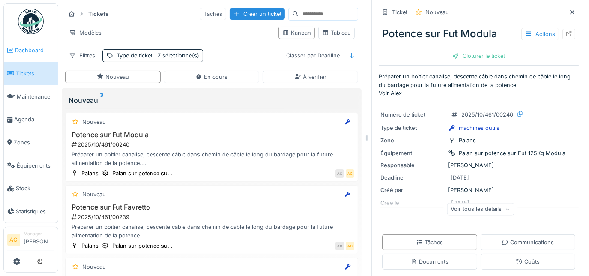
click at [20, 51] on span "Dashboard" at bounding box center [34, 50] width 39 height 8
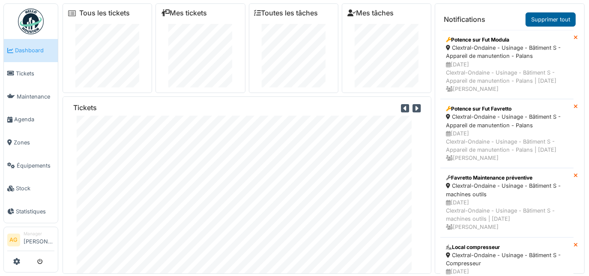
click at [555, 18] on link "Supprimer tout" at bounding box center [550, 19] width 50 height 14
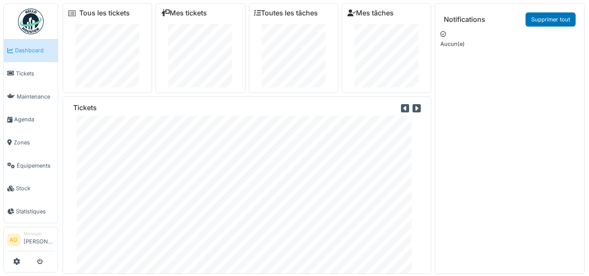
click at [412, 108] on icon at bounding box center [416, 108] width 8 height 9
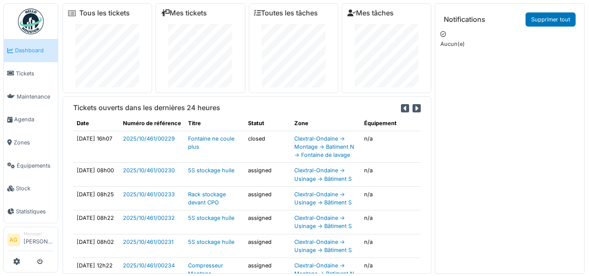
click at [412, 111] on icon at bounding box center [416, 108] width 8 height 9
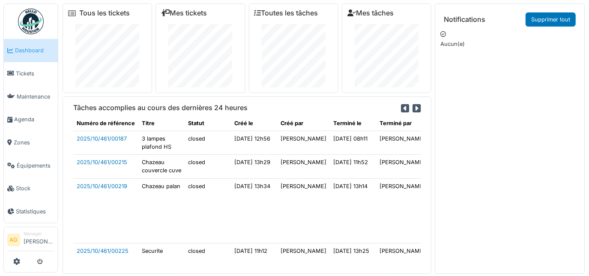
click at [412, 106] on icon at bounding box center [416, 108] width 8 height 9
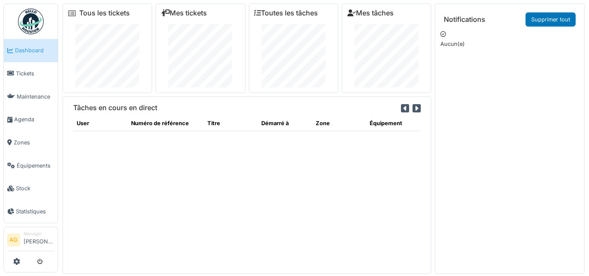
click at [412, 105] on icon at bounding box center [416, 108] width 8 height 9
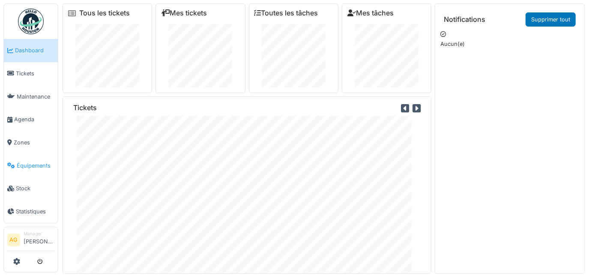
click at [20, 161] on span "Équipements" at bounding box center [36, 165] width 38 height 8
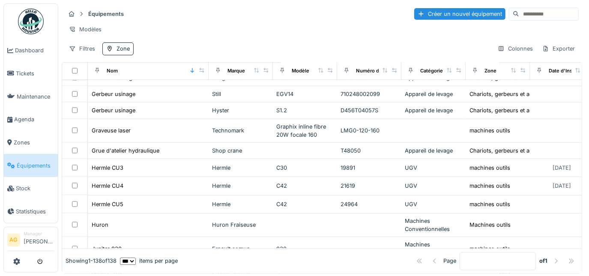
scroll to position [856, 0]
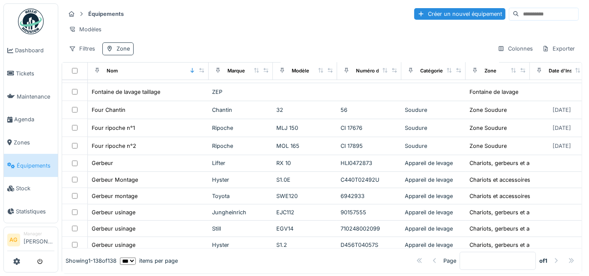
click at [122, 53] on div "Zone" at bounding box center [122, 49] width 13 height 8
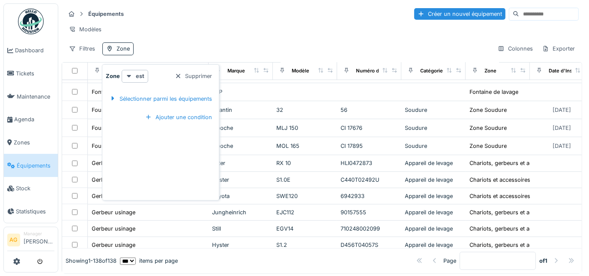
click at [204, 51] on div "Filtres Zone Colonnes Exporter" at bounding box center [321, 48] width 513 height 12
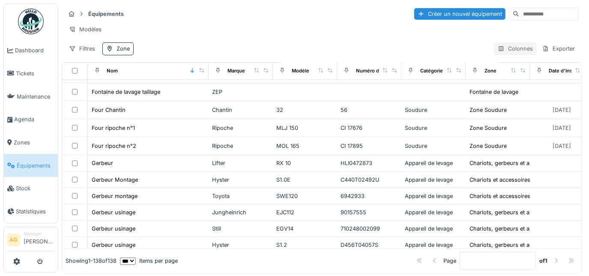
click at [510, 55] on div "Colonnes" at bounding box center [515, 48] width 43 height 12
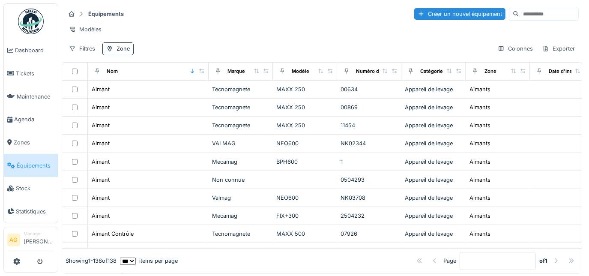
scroll to position [0, 0]
click at [22, 138] on span "Zones" at bounding box center [34, 142] width 41 height 8
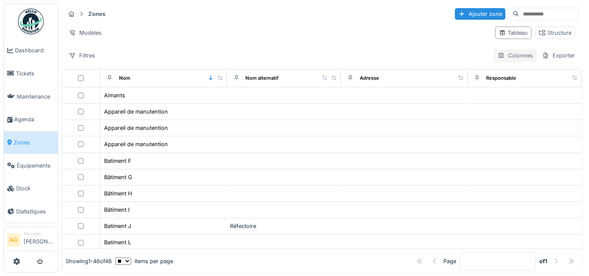
click at [507, 57] on div "Colonnes" at bounding box center [515, 55] width 43 height 12
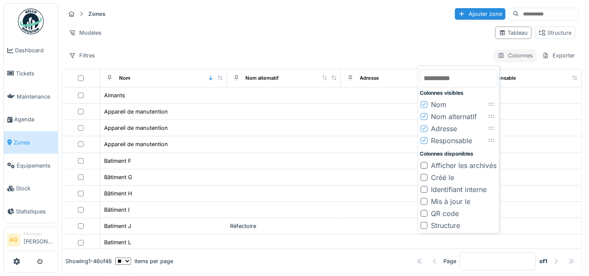
click at [507, 57] on div "Colonnes" at bounding box center [515, 55] width 43 height 12
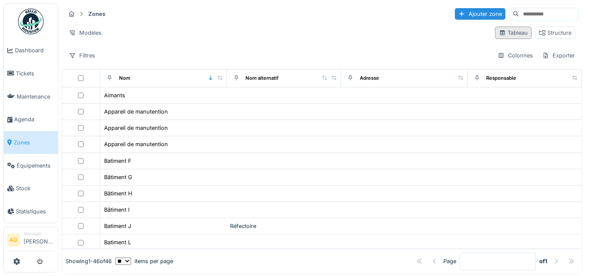
click at [500, 31] on icon at bounding box center [502, 32] width 5 height 5
click at [539, 29] on div "Structure" at bounding box center [555, 33] width 33 height 8
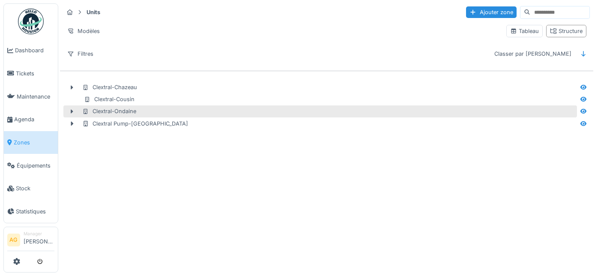
click at [107, 109] on div "Clextral-Ondaine" at bounding box center [109, 111] width 54 height 8
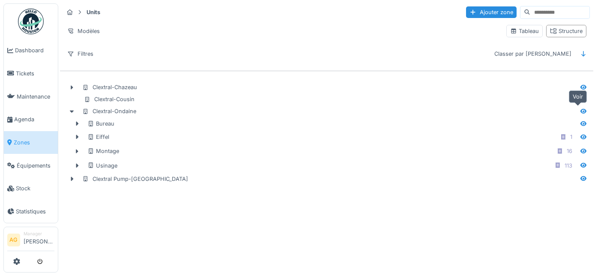
click at [580, 110] on icon at bounding box center [583, 111] width 7 height 6
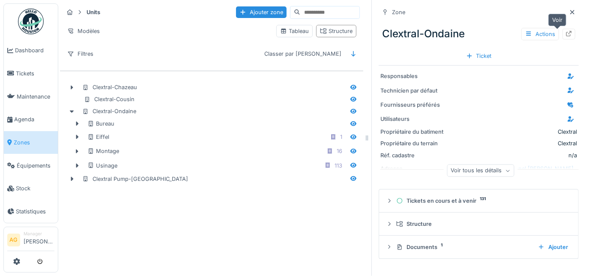
click at [566, 33] on icon at bounding box center [569, 34] width 6 height 6
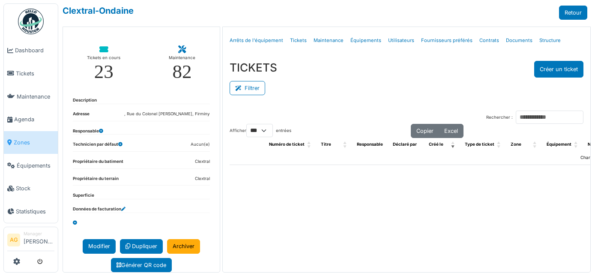
select select "***"
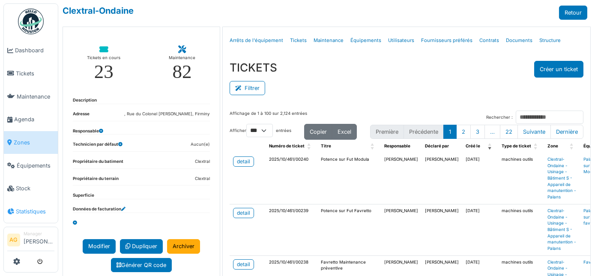
click at [25, 207] on span "Statistiques" at bounding box center [35, 211] width 39 height 8
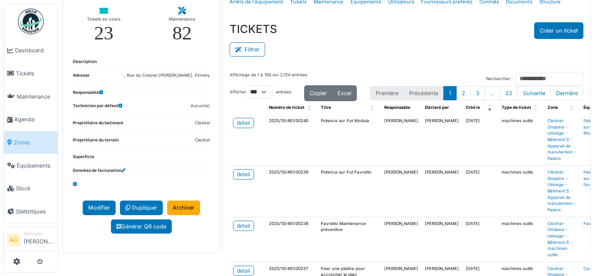
scroll to position [24, 0]
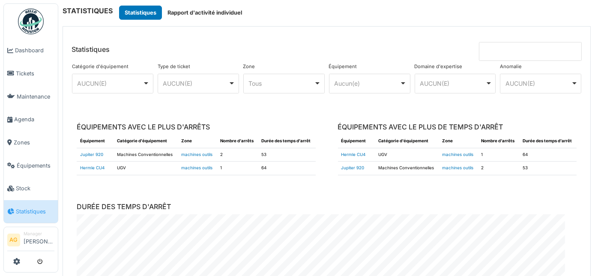
click at [490, 49] on input at bounding box center [530, 51] width 103 height 19
click at [485, 50] on input at bounding box center [530, 51] width 103 height 19
click at [208, 18] on button "Rapport d'activité individuel" at bounding box center [205, 13] width 86 height 14
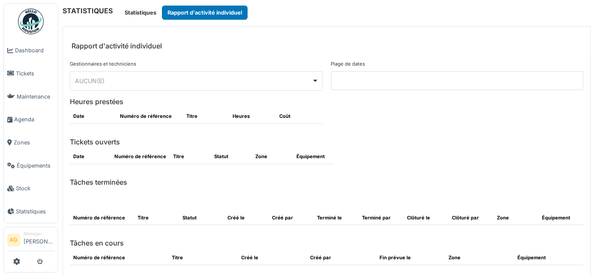
click at [344, 82] on input at bounding box center [457, 80] width 253 height 19
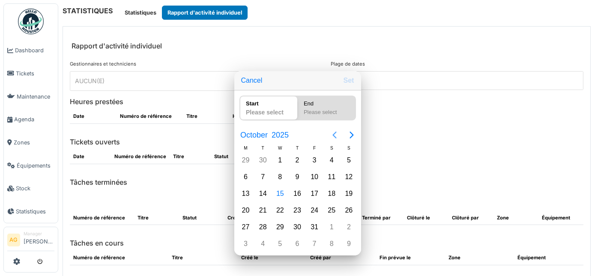
click at [333, 138] on icon "Previous page" at bounding box center [334, 134] width 4 height 7
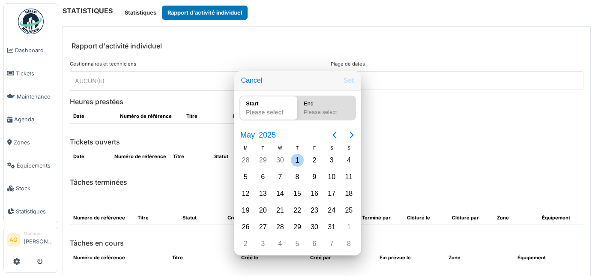
click at [293, 167] on div "1" at bounding box center [297, 160] width 13 height 13
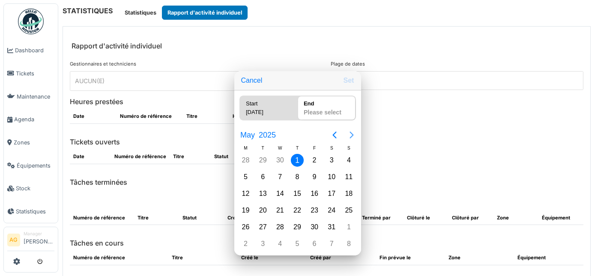
click at [349, 137] on icon "Next page" at bounding box center [351, 135] width 10 height 10
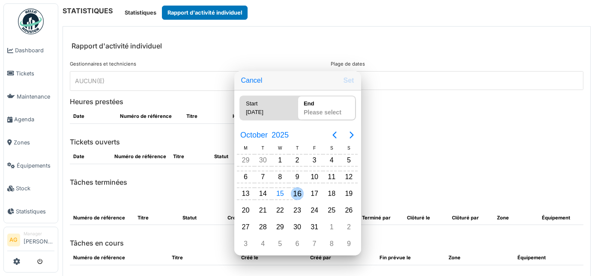
click at [298, 194] on div "16" at bounding box center [297, 193] width 13 height 13
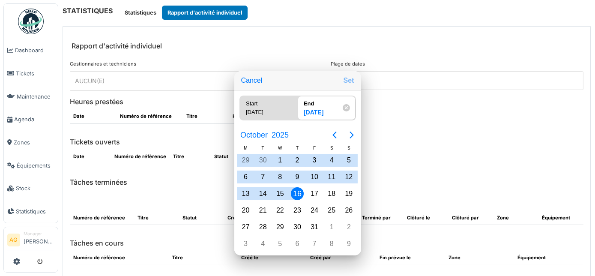
click at [343, 84] on button "Set" at bounding box center [349, 80] width 18 height 15
type input "**********"
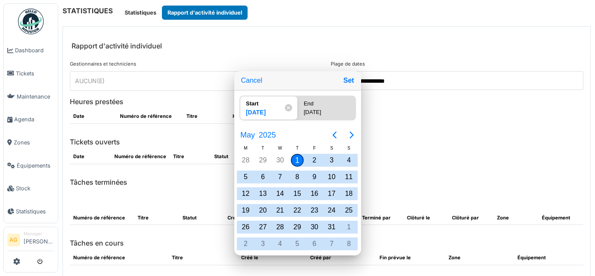
click at [408, 128] on div at bounding box center [297, 137] width 732 height 413
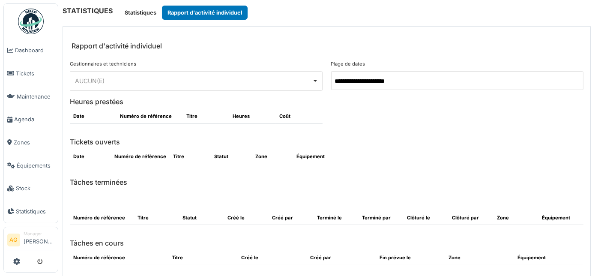
click at [309, 80] on div "AUCUN(E) Remove item" at bounding box center [196, 81] width 245 height 12
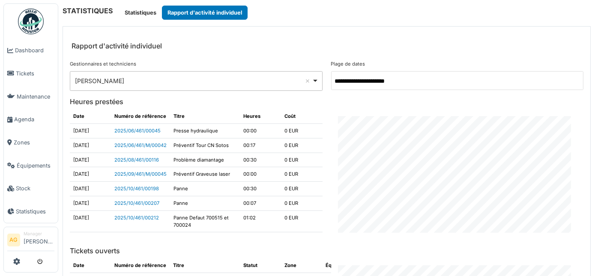
click at [243, 86] on div "Maxime Gogel Remove item" at bounding box center [196, 81] width 245 height 12
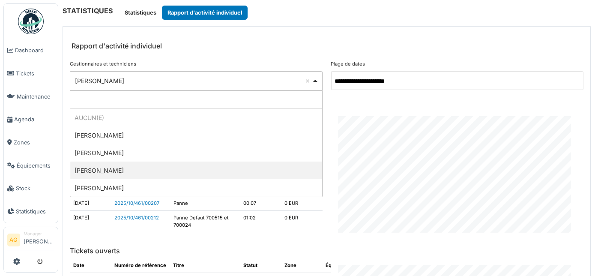
select select "**********"
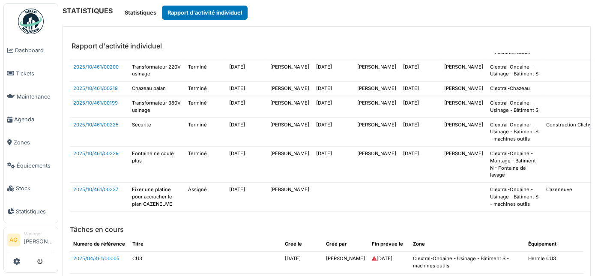
scroll to position [3948, 0]
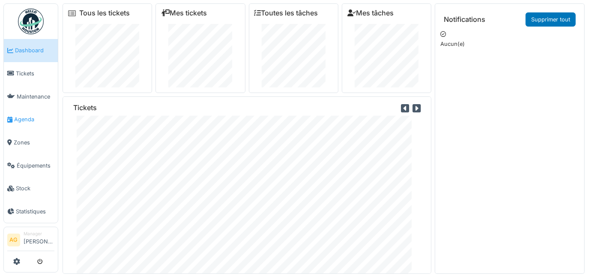
click at [28, 119] on span "Agenda" at bounding box center [34, 119] width 40 height 8
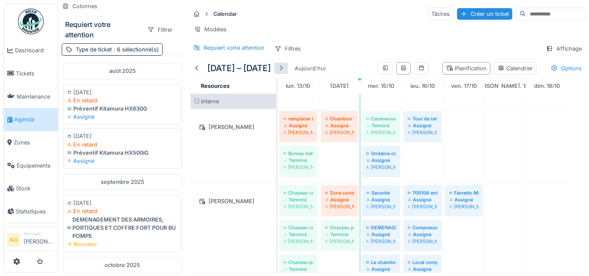
click at [284, 72] on div at bounding box center [280, 68] width 7 height 8
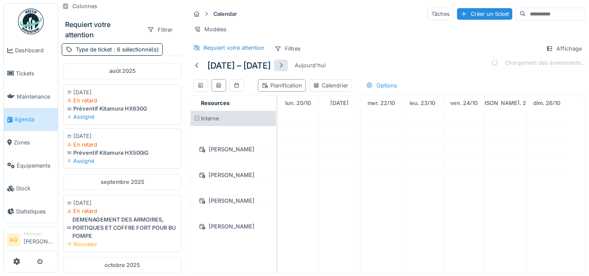
click at [284, 69] on div at bounding box center [280, 65] width 7 height 8
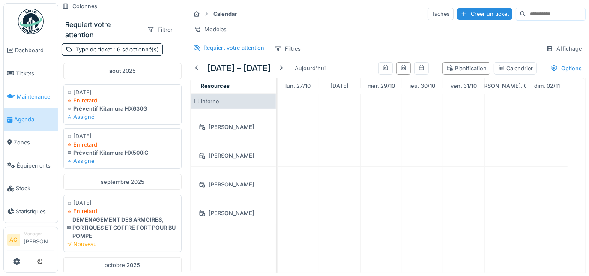
click at [31, 96] on span "Maintenance" at bounding box center [36, 96] width 38 height 8
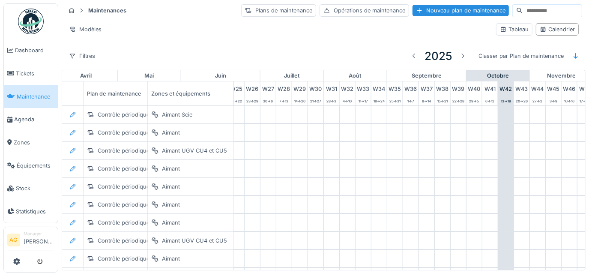
scroll to position [0, 506]
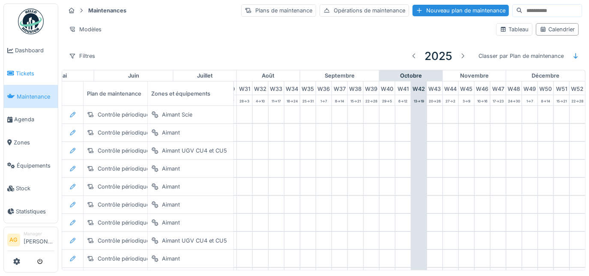
click at [21, 70] on span "Tickets" at bounding box center [35, 73] width 39 height 8
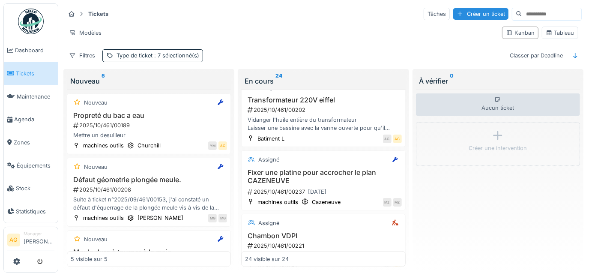
scroll to position [259, 0]
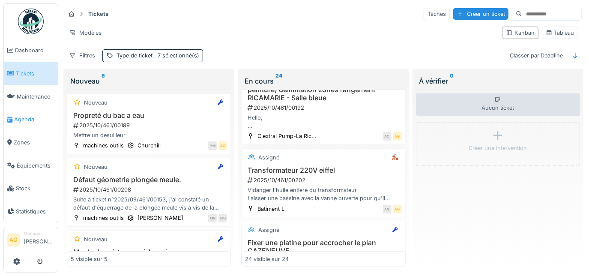
click at [24, 115] on span "Agenda" at bounding box center [34, 119] width 40 height 8
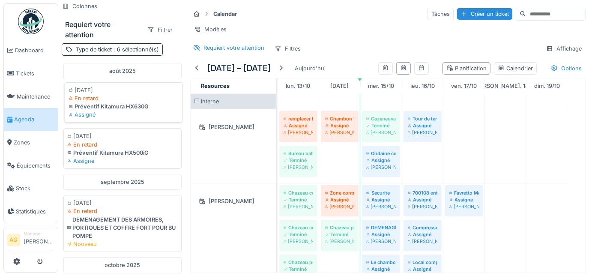
click at [119, 102] on div "Préventif Kitamura HX630G" at bounding box center [124, 106] width 110 height 8
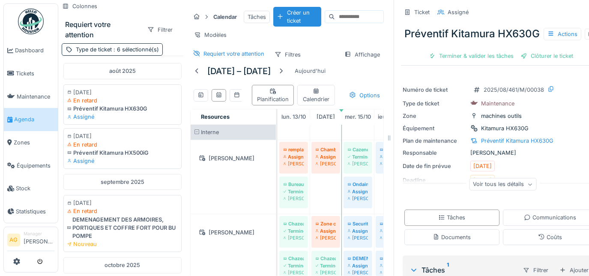
click at [527, 191] on div "Voir tous les détails" at bounding box center [502, 184] width 67 height 12
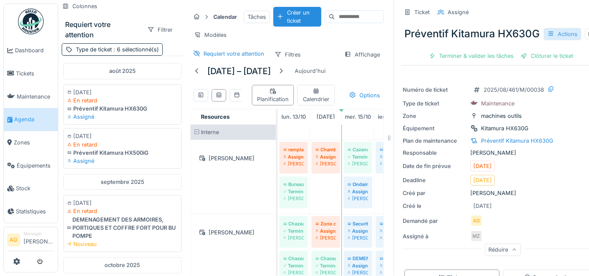
click at [570, 40] on div "Actions" at bounding box center [562, 34] width 38 height 12
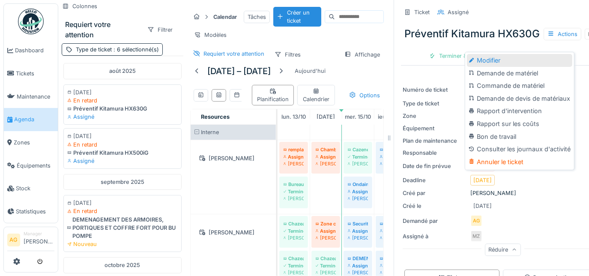
click at [510, 59] on div "Modifier" at bounding box center [519, 60] width 105 height 13
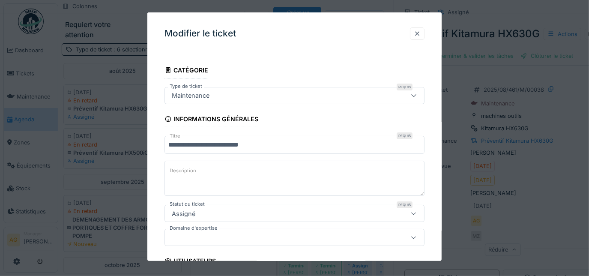
click at [420, 36] on div at bounding box center [417, 34] width 7 height 8
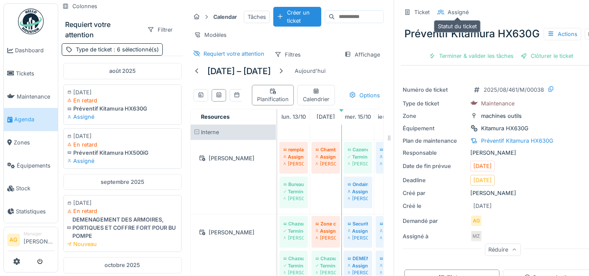
click at [462, 10] on div "Assigné" at bounding box center [457, 12] width 21 height 8
click at [566, 40] on div "Actions" at bounding box center [562, 34] width 38 height 12
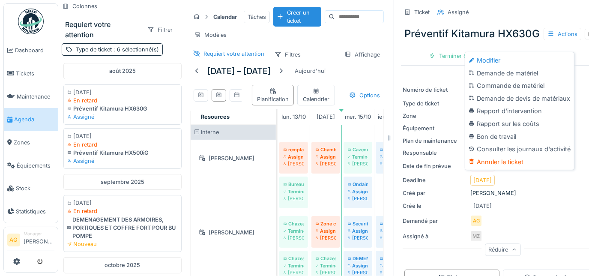
click at [426, 63] on div "Préventif Kitamura HX630G Actions Terminer & valider les tâches Clôturer le tic…" at bounding box center [501, 41] width 200 height 44
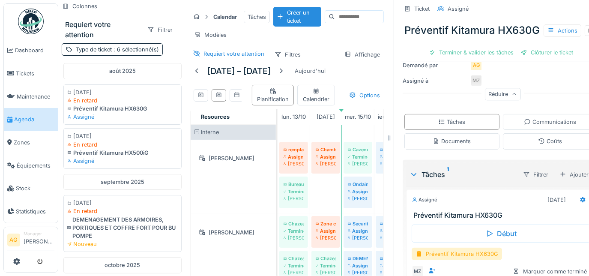
scroll to position [214, 0]
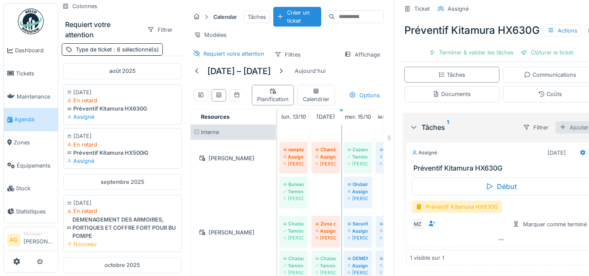
click at [572, 130] on div "Ajouter" at bounding box center [573, 127] width 37 height 12
click at [551, 165] on h3 "Préventif Kitamura HX630G" at bounding box center [502, 168] width 179 height 8
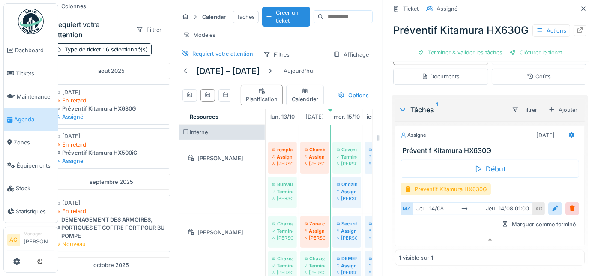
scroll to position [231, 0]
click at [553, 204] on div at bounding box center [554, 208] width 7 height 8
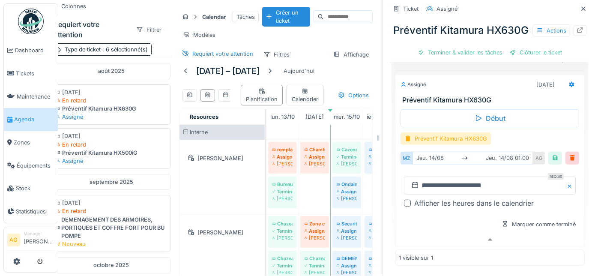
scroll to position [281, 0]
click at [436, 182] on input "**********" at bounding box center [490, 185] width 172 height 18
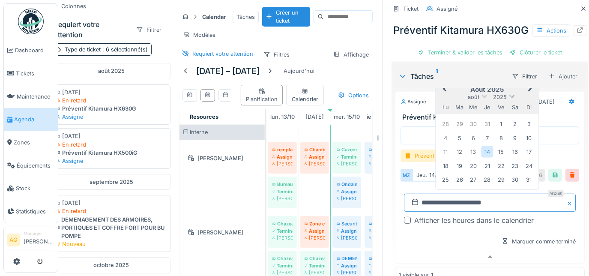
scroll to position [242, 0]
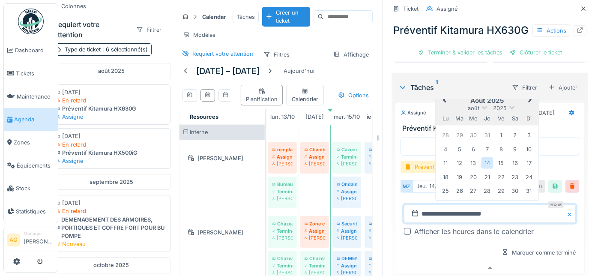
click at [486, 111] on div "août 2025" at bounding box center [486, 107] width 103 height 7
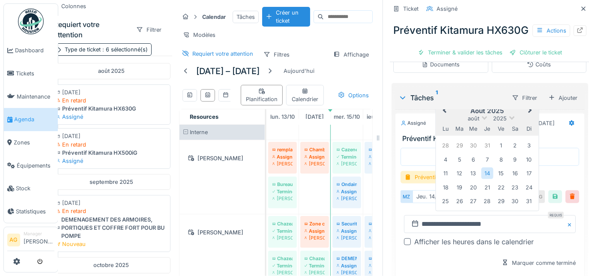
scroll to position [203, 0]
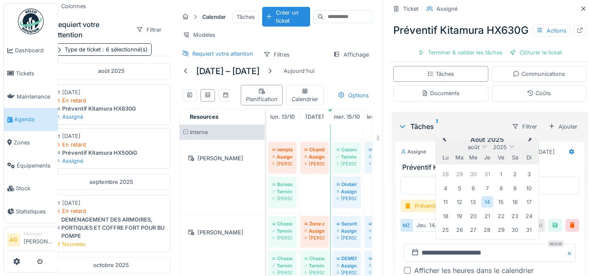
click at [530, 145] on button "Next Month" at bounding box center [531, 140] width 14 height 14
click at [531, 146] on button "Next Month" at bounding box center [531, 140] width 14 height 14
click at [531, 146] on button "Next Month" at bounding box center [531, 139] width 14 height 14
click at [451, 208] on div "10" at bounding box center [445, 202] width 12 height 12
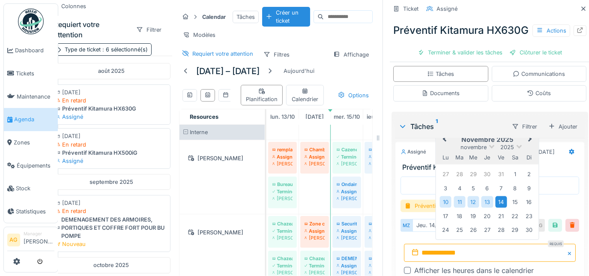
click at [506, 208] on div "14" at bounding box center [501, 202] width 12 height 12
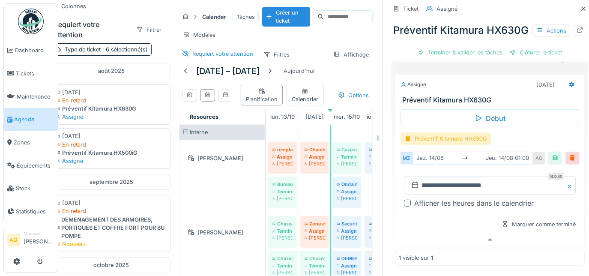
scroll to position [281, 0]
click at [555, 156] on div at bounding box center [554, 158] width 7 height 8
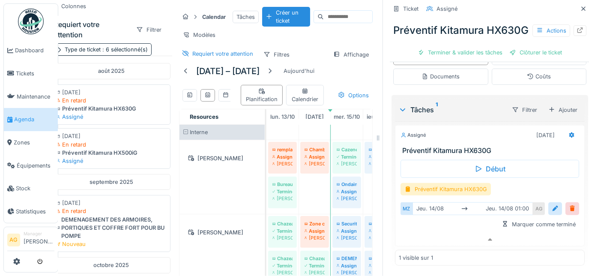
scroll to position [231, 0]
click at [273, 71] on div at bounding box center [269, 71] width 7 height 8
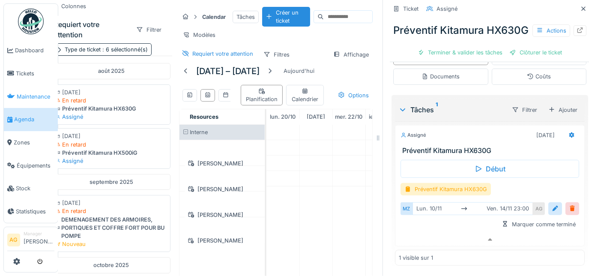
scroll to position [0, 0]
click at [32, 115] on span "Agenda" at bounding box center [34, 119] width 40 height 8
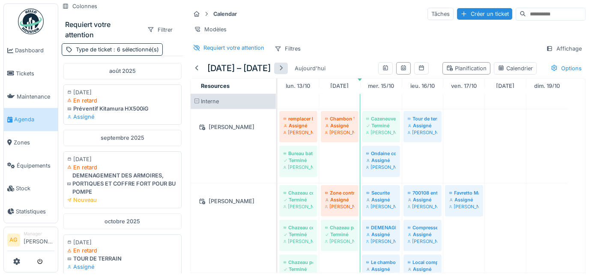
click at [284, 71] on div at bounding box center [280, 68] width 7 height 8
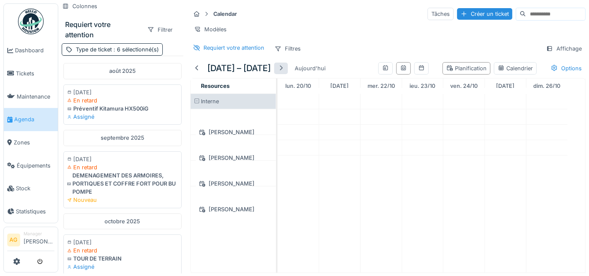
click at [284, 71] on div at bounding box center [280, 68] width 7 height 8
click at [284, 70] on div at bounding box center [280, 68] width 7 height 8
click at [282, 71] on div at bounding box center [280, 68] width 7 height 8
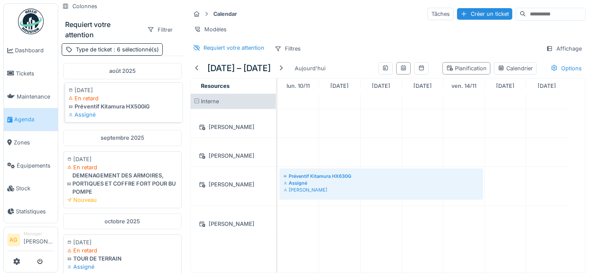
click at [127, 100] on div "14/08/2025 En retard Préventif Kitamura HX500iG Assigné" at bounding box center [124, 102] width 118 height 41
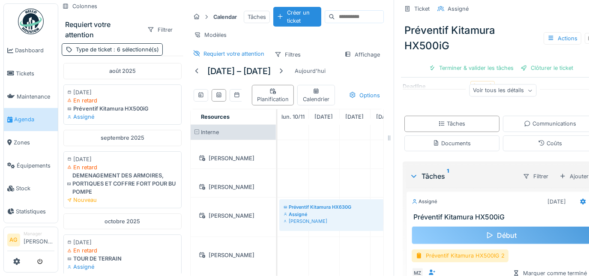
scroll to position [155, 0]
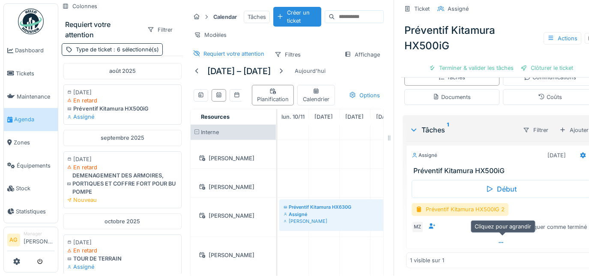
click at [503, 241] on icon at bounding box center [501, 243] width 7 height 6
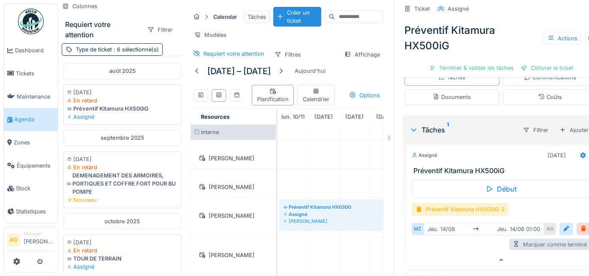
scroll to position [0, 11]
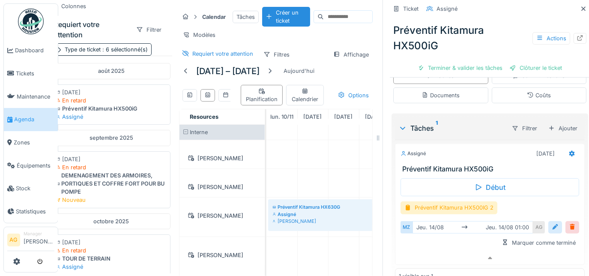
click at [554, 223] on div at bounding box center [554, 227] width 7 height 8
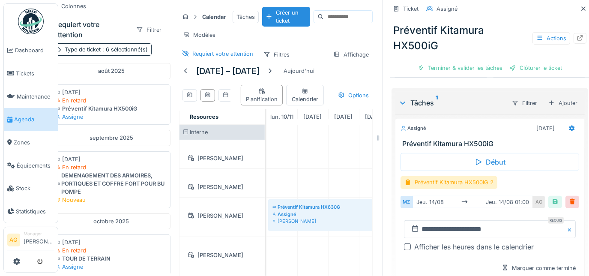
scroll to position [196, 0]
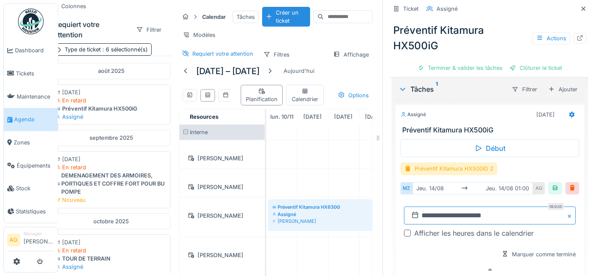
click at [430, 206] on input "**********" at bounding box center [490, 215] width 172 height 18
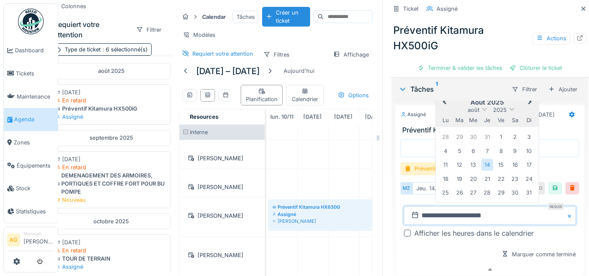
click at [532, 96] on button "Next Month" at bounding box center [531, 102] width 14 height 14
click at [446, 159] on div "10" at bounding box center [445, 165] width 12 height 12
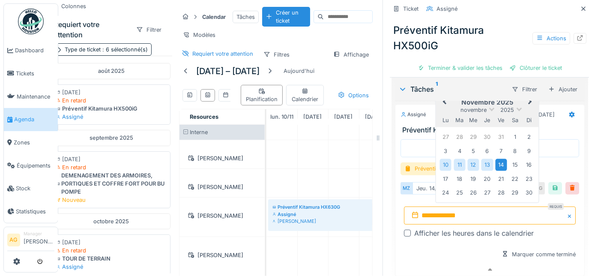
click at [502, 159] on div "14" at bounding box center [501, 165] width 12 height 12
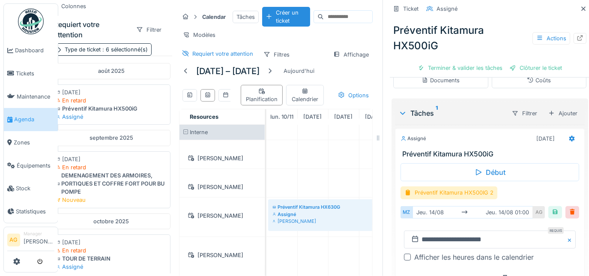
scroll to position [185, 0]
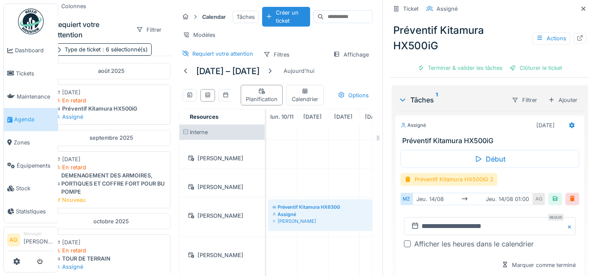
click at [572, 195] on div at bounding box center [572, 199] width 7 height 8
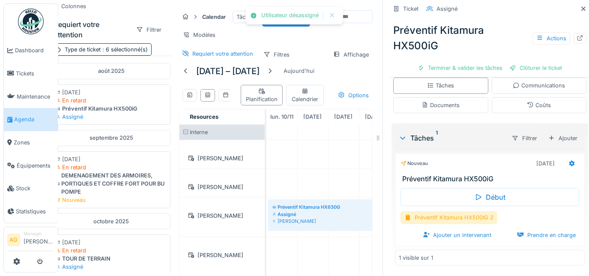
scroll to position [146, 0]
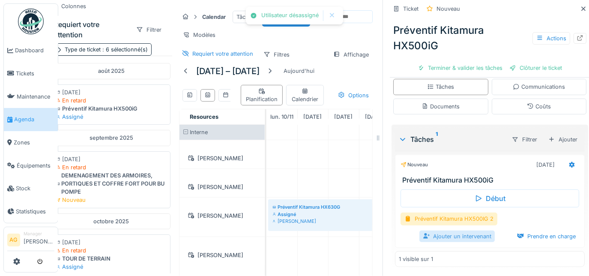
click at [471, 230] on div "Ajouter un intervenant" at bounding box center [456, 236] width 75 height 12
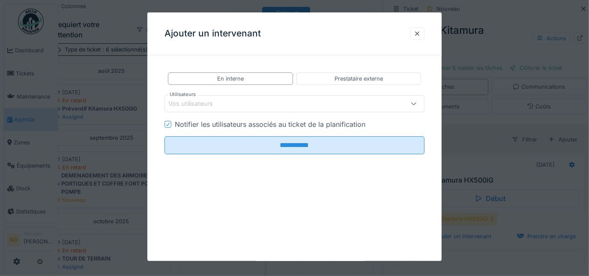
click at [214, 107] on div "Vos utilisateurs" at bounding box center [196, 103] width 57 height 9
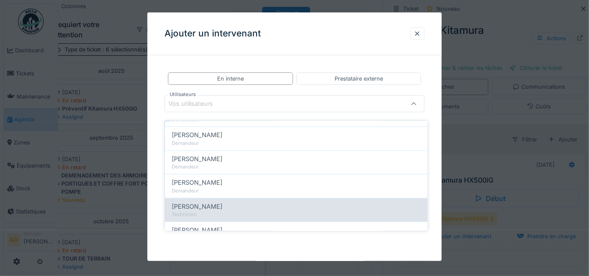
scroll to position [155, 0]
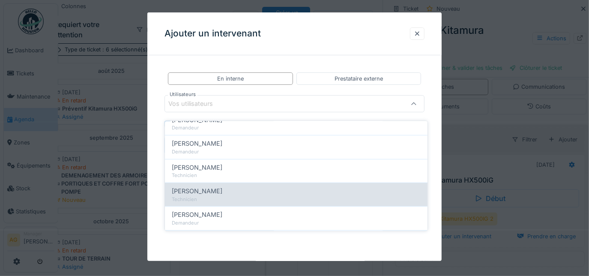
click at [206, 186] on span "Maxime Gogel" at bounding box center [197, 190] width 51 height 9
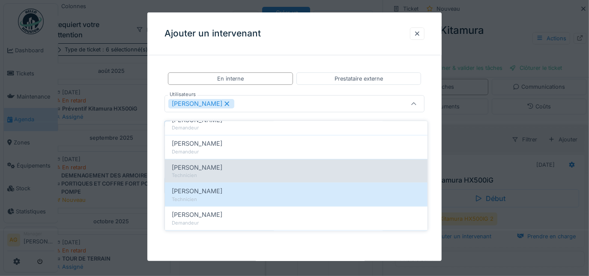
click at [208, 163] on span "[PERSON_NAME]" at bounding box center [197, 167] width 51 height 9
type input "**********"
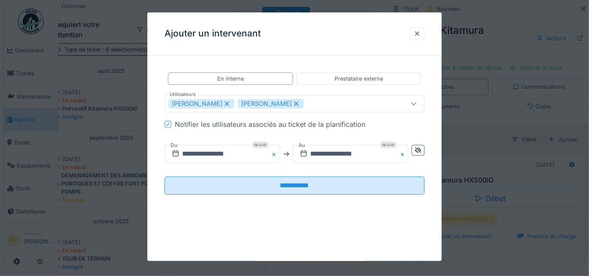
click at [436, 108] on div "**********" at bounding box center [294, 140] width 295 height 156
click at [227, 153] on input "**********" at bounding box center [222, 154] width 116 height 18
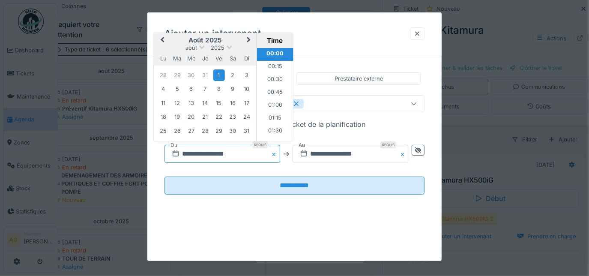
click at [188, 154] on input "**********" at bounding box center [222, 154] width 116 height 18
click at [249, 39] on span "Next Month" at bounding box center [249, 40] width 0 height 10
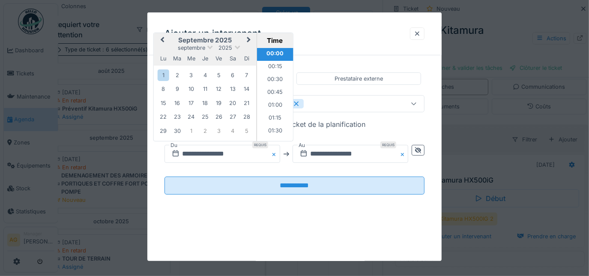
click at [249, 39] on span "Next Month" at bounding box center [249, 40] width 0 height 10
click at [244, 39] on button "Next Month" at bounding box center [250, 40] width 14 height 14
click at [164, 104] on div "10" at bounding box center [164, 103] width 12 height 12
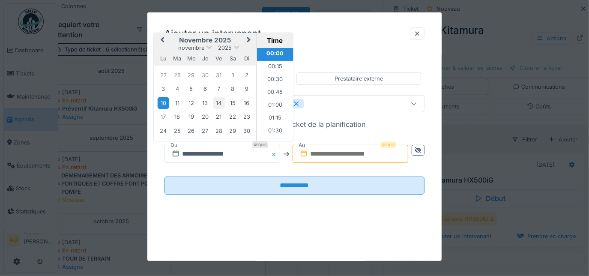
click at [215, 102] on div "14" at bounding box center [219, 103] width 12 height 12
click at [168, 101] on div "10" at bounding box center [164, 103] width 12 height 12
click at [348, 153] on input "text" at bounding box center [350, 154] width 116 height 18
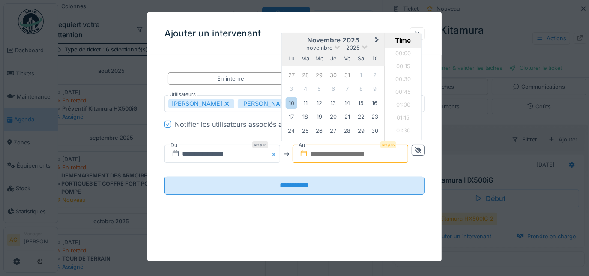
scroll to position [628, 0]
click at [348, 101] on div "14" at bounding box center [347, 103] width 12 height 12
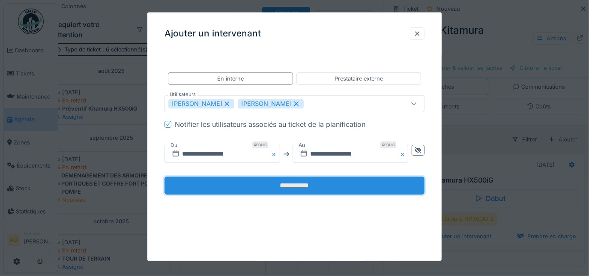
click at [299, 184] on input "**********" at bounding box center [294, 185] width 260 height 18
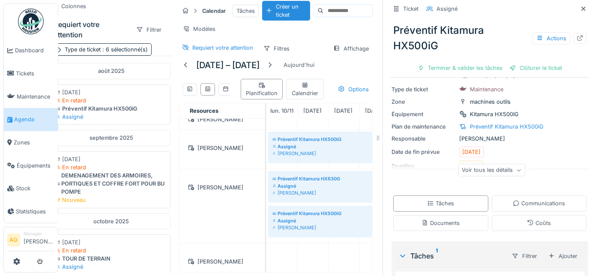
scroll to position [0, 0]
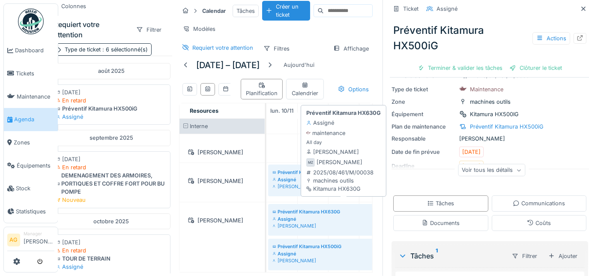
click at [293, 208] on div "Préventif Kitamura HX630G" at bounding box center [343, 211] width 142 height 7
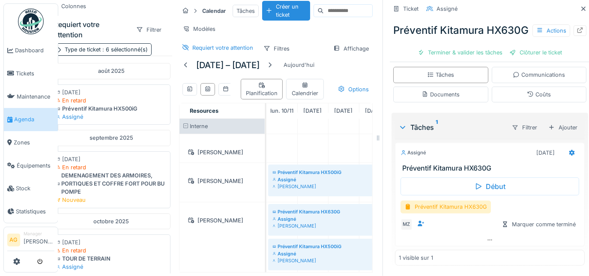
scroll to position [155, 0]
click at [494, 234] on div at bounding box center [489, 240] width 189 height 12
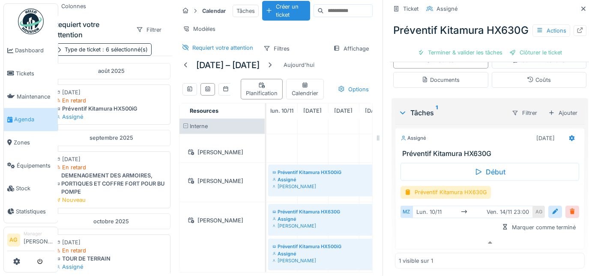
click at [569, 216] on div at bounding box center [572, 212] width 7 height 8
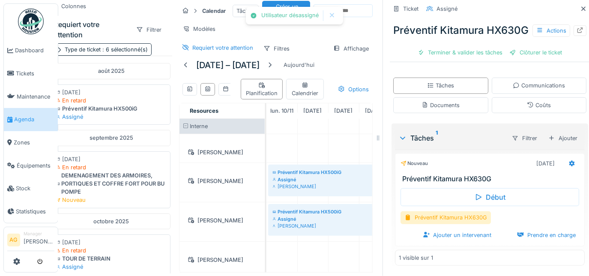
scroll to position [146, 0]
click at [475, 229] on div "Ajouter un intervenant" at bounding box center [456, 235] width 75 height 12
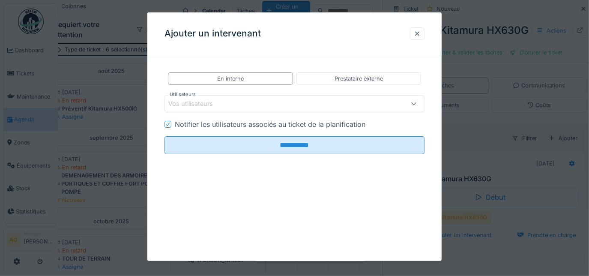
click at [216, 104] on div "Vos utilisateurs" at bounding box center [196, 103] width 57 height 9
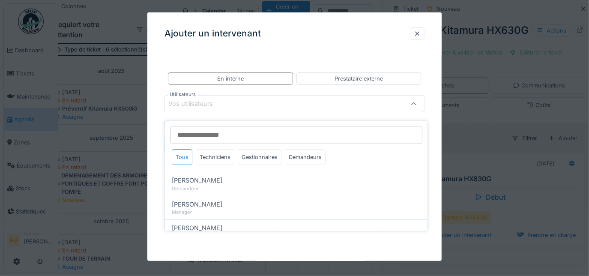
click at [215, 133] on input "Utilisateurs" at bounding box center [296, 135] width 252 height 18
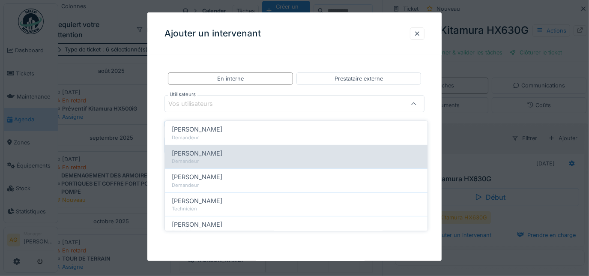
scroll to position [155, 0]
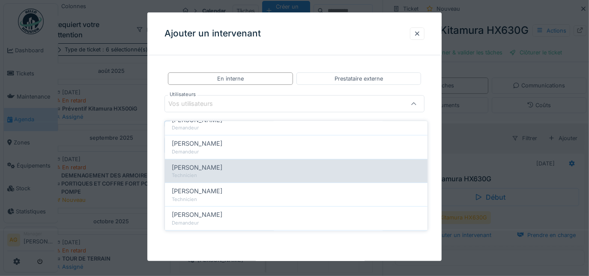
click at [206, 164] on span "[PERSON_NAME]" at bounding box center [197, 167] width 51 height 9
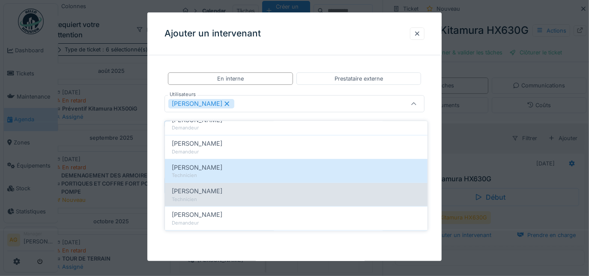
click at [198, 186] on span "[PERSON_NAME]" at bounding box center [197, 190] width 51 height 9
type input "**********"
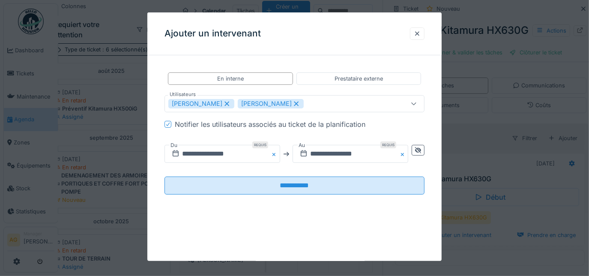
click at [434, 105] on div "**********" at bounding box center [294, 140] width 295 height 156
click at [217, 149] on input "**********" at bounding box center [222, 154] width 116 height 18
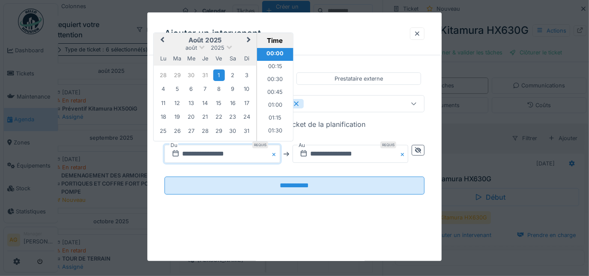
click at [248, 36] on button "Next Month" at bounding box center [250, 41] width 14 height 14
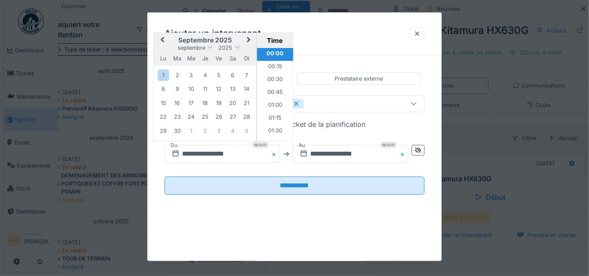
click at [248, 36] on button "Next Month" at bounding box center [250, 41] width 14 height 14
click at [249, 36] on span "Next Month" at bounding box center [249, 40] width 0 height 10
click at [162, 103] on div "10" at bounding box center [164, 103] width 12 height 12
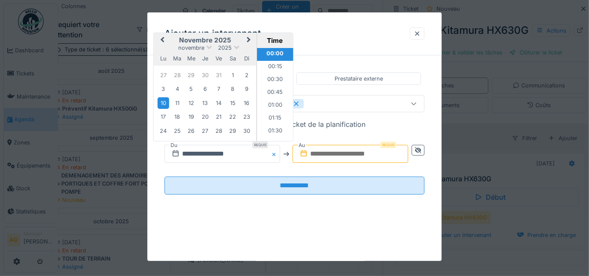
click at [322, 153] on input "text" at bounding box center [350, 154] width 116 height 18
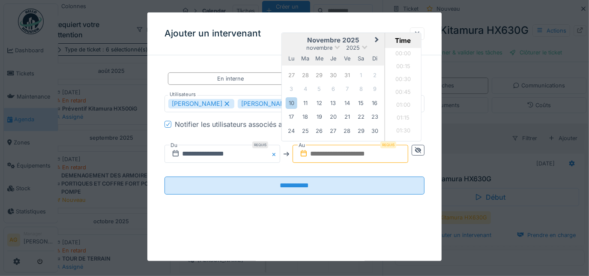
scroll to position [628, 0]
click at [348, 101] on div "14" at bounding box center [347, 103] width 12 height 12
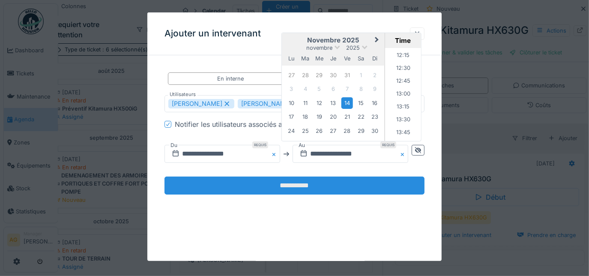
click at [307, 187] on input "**********" at bounding box center [294, 185] width 260 height 18
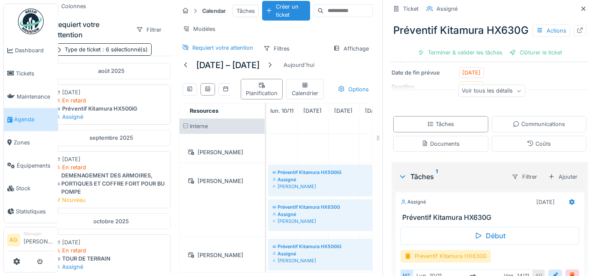
scroll to position [0, 0]
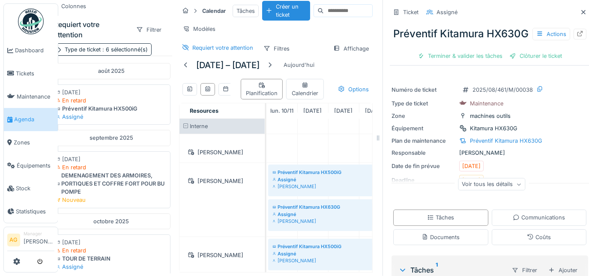
click at [161, 36] on div "Requiert votre attention Filtrer" at bounding box center [112, 29] width 122 height 27
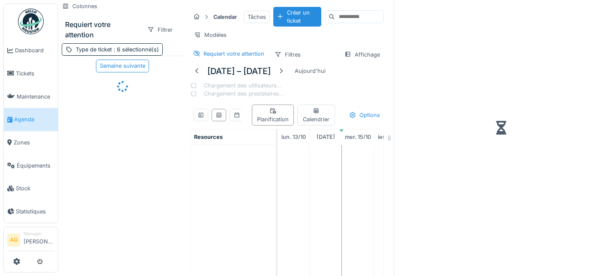
scroll to position [6, 0]
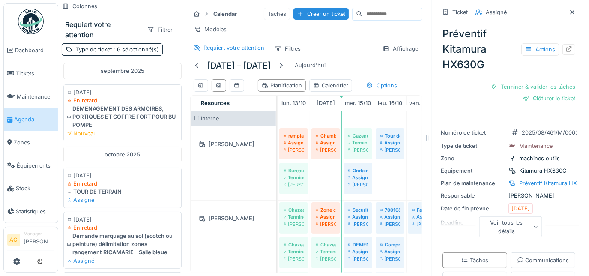
drag, startPoint x: 394, startPoint y: 132, endPoint x: 539, endPoint y: 130, distance: 145.6
click at [539, 130] on div "Colonnes Requiert votre attention Filtrer Type de ticket : 6 sélectionné(s) [DA…" at bounding box center [323, 138] width 530 height 276
click at [570, 10] on icon at bounding box center [572, 12] width 4 height 4
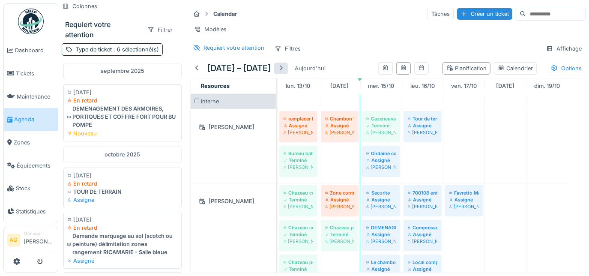
click at [283, 72] on div at bounding box center [280, 68] width 7 height 8
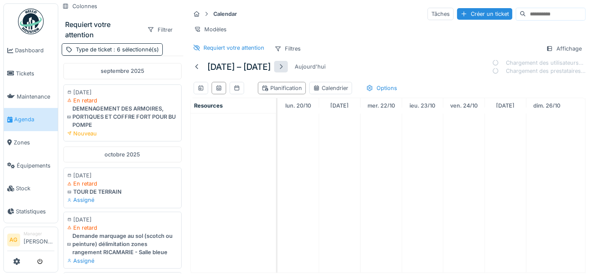
click at [283, 72] on div at bounding box center [281, 67] width 14 height 12
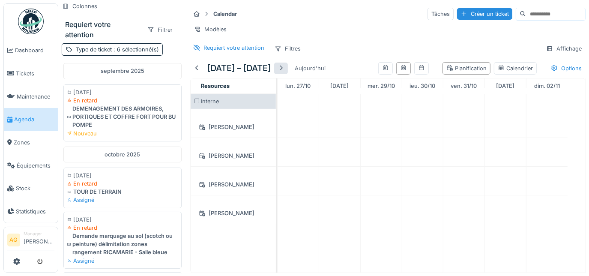
click at [284, 72] on div at bounding box center [280, 68] width 7 height 8
click at [280, 72] on div at bounding box center [280, 68] width 7 height 8
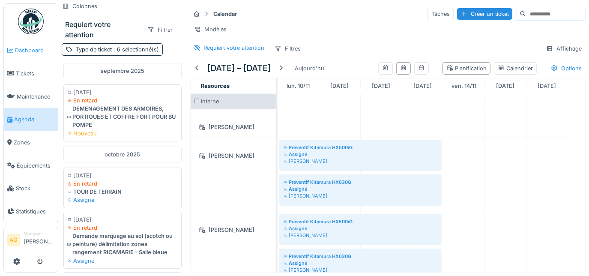
click at [28, 54] on link "Dashboard" at bounding box center [31, 50] width 54 height 23
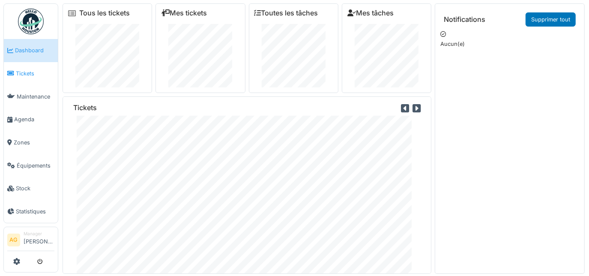
click at [26, 72] on span "Tickets" at bounding box center [35, 73] width 39 height 8
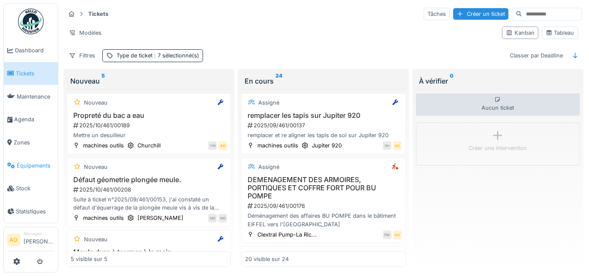
click at [28, 162] on span "Équipements" at bounding box center [36, 165] width 38 height 8
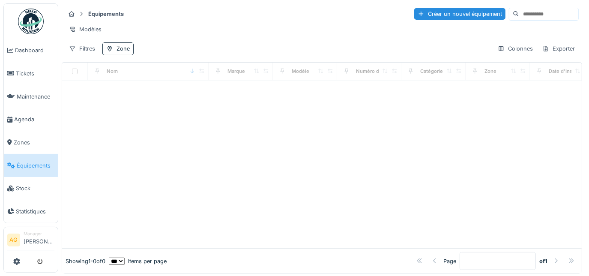
click at [34, 161] on span "Équipements" at bounding box center [36, 165] width 38 height 8
click at [495, 55] on div "Colonnes" at bounding box center [515, 48] width 43 height 12
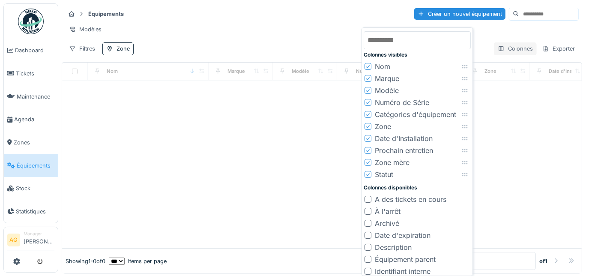
click at [494, 55] on div "Colonnes" at bounding box center [515, 48] width 43 height 12
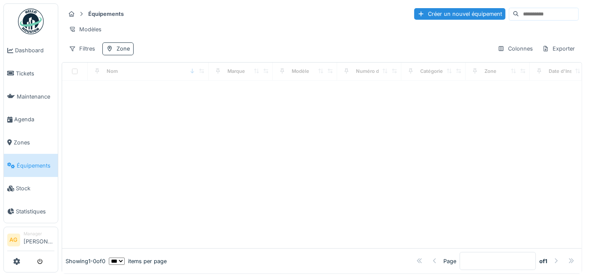
click at [113, 55] on div "Zone" at bounding box center [117, 48] width 31 height 12
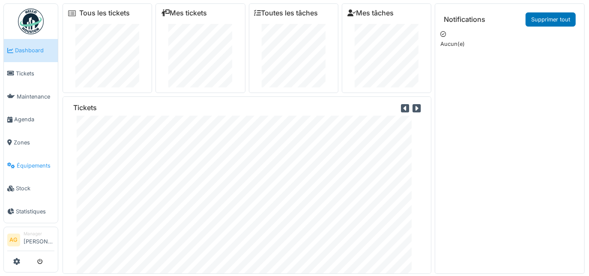
click at [32, 161] on span "Équipements" at bounding box center [36, 165] width 38 height 8
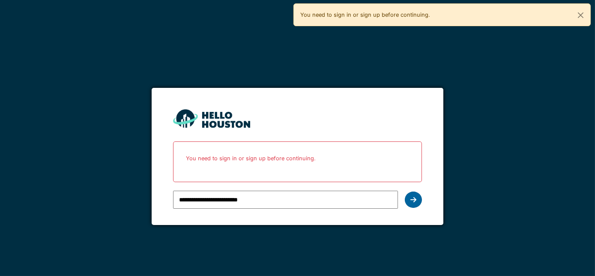
click at [411, 202] on icon at bounding box center [413, 199] width 6 height 7
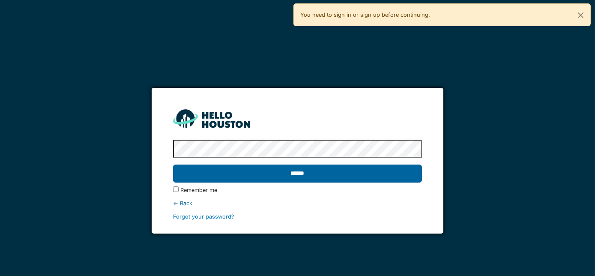
click at [283, 175] on input "******" at bounding box center [297, 173] width 249 height 18
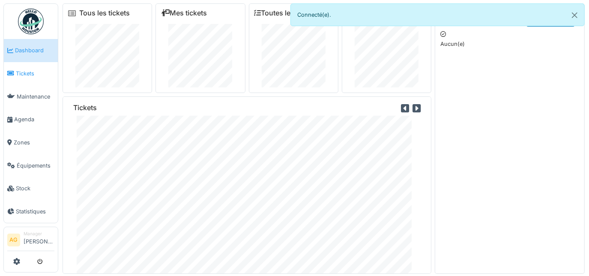
click at [25, 72] on span "Tickets" at bounding box center [35, 73] width 39 height 8
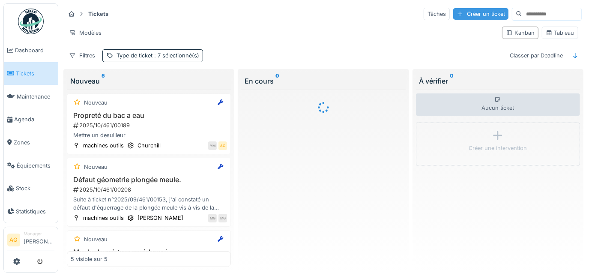
click at [453, 15] on div "Créer un ticket" at bounding box center [480, 14] width 55 height 12
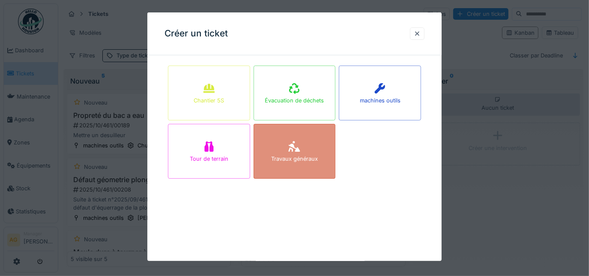
click at [289, 158] on div "Travaux généraux" at bounding box center [294, 159] width 47 height 8
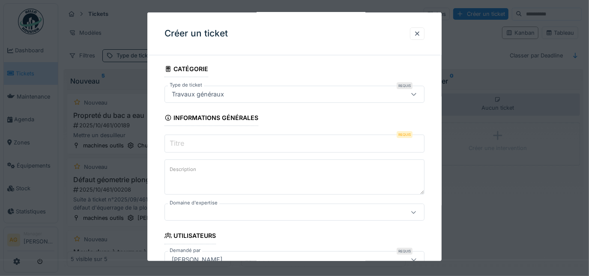
scroll to position [39, 0]
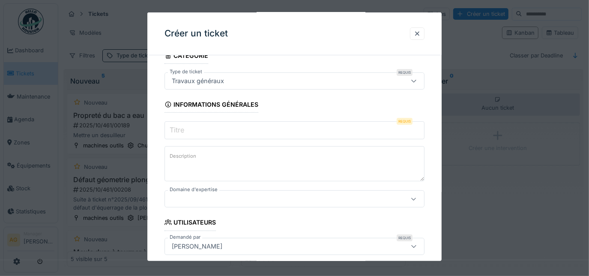
click at [240, 132] on input "Titre" at bounding box center [294, 130] width 260 height 18
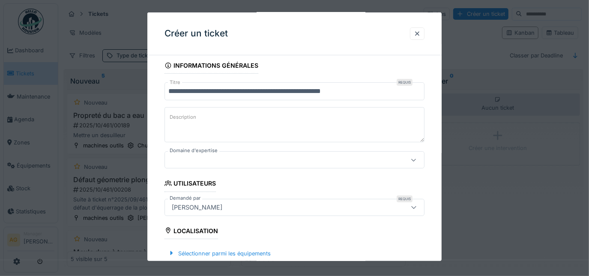
click at [335, 91] on input "**********" at bounding box center [294, 91] width 260 height 18
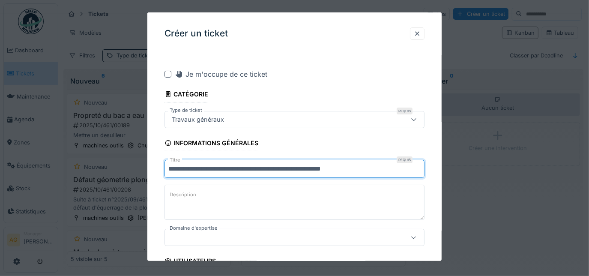
scroll to position [0, 0]
drag, startPoint x: 358, startPoint y: 170, endPoint x: 167, endPoint y: 170, distance: 191.0
click at [167, 170] on input "**********" at bounding box center [294, 169] width 260 height 18
type input "**********"
click at [178, 198] on label "Description" at bounding box center [183, 194] width 30 height 11
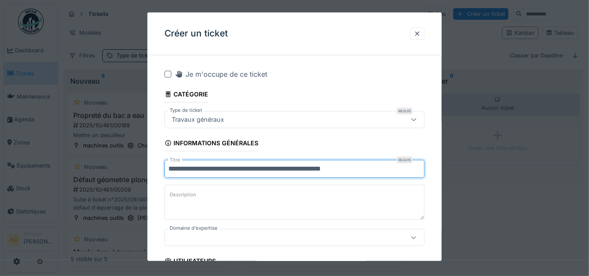
click at [178, 198] on textarea "Description" at bounding box center [294, 202] width 260 height 35
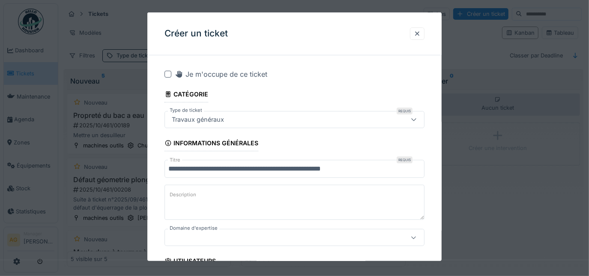
paste textarea "**********"
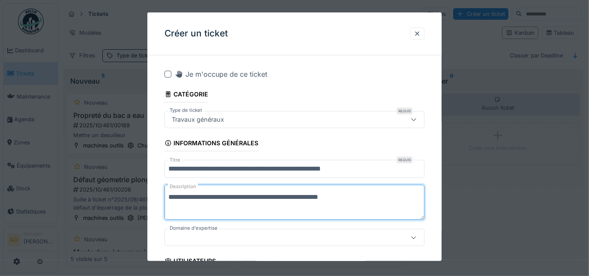
type textarea "**********"
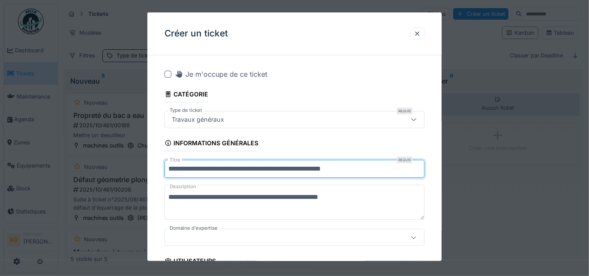
drag, startPoint x: 361, startPoint y: 169, endPoint x: 168, endPoint y: 171, distance: 192.7
click at [168, 171] on input "**********" at bounding box center [294, 169] width 260 height 18
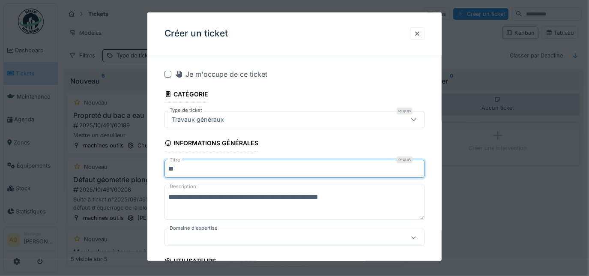
type input "*"
type input "**********"
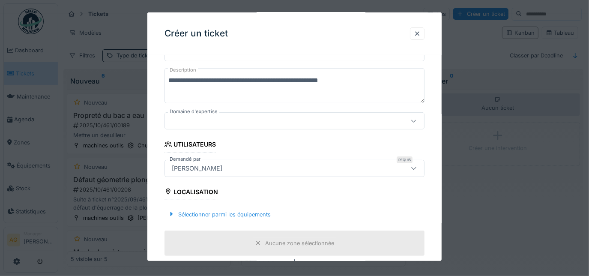
scroll to position [155, 0]
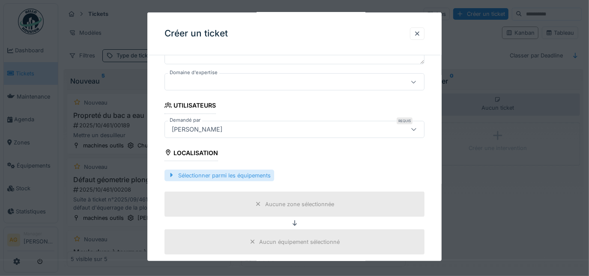
click at [194, 176] on div "Sélectionner parmi les équipements" at bounding box center [219, 176] width 110 height 12
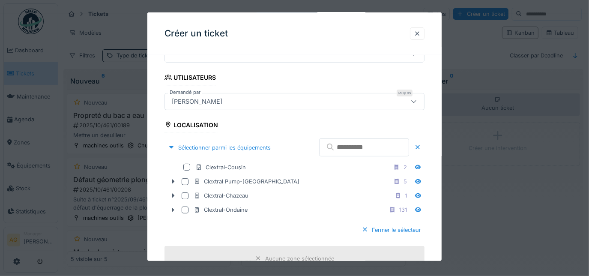
scroll to position [194, 0]
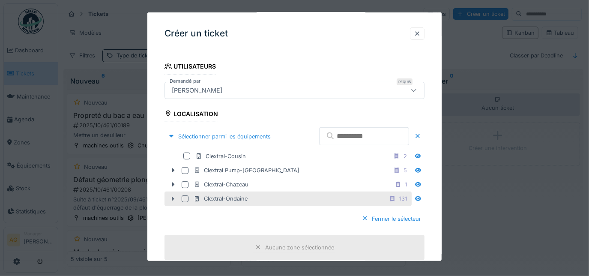
click at [169, 196] on div at bounding box center [173, 198] width 14 height 9
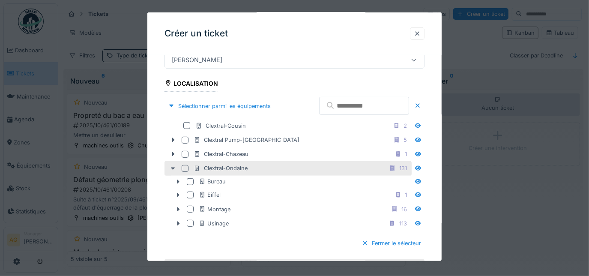
scroll to position [233, 0]
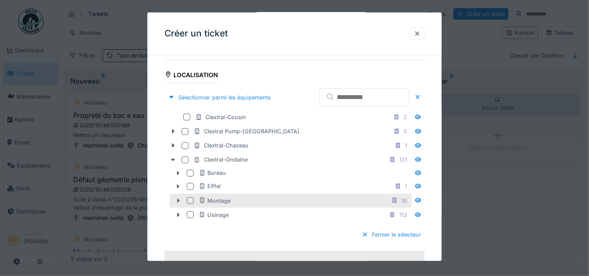
click at [178, 198] on icon at bounding box center [178, 200] width 3 height 4
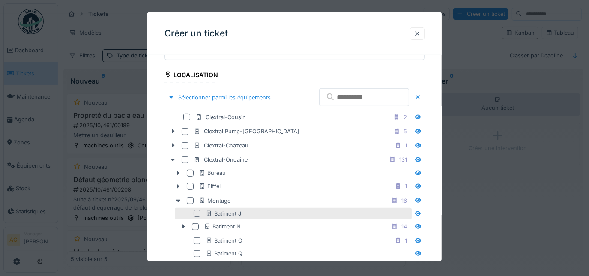
scroll to position [272, 0]
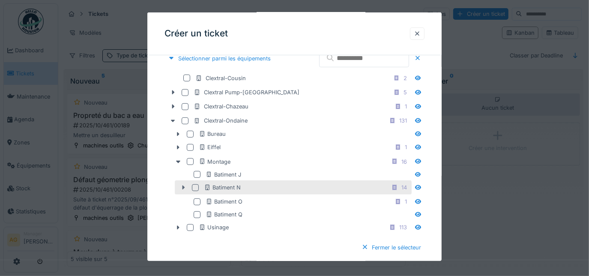
click at [180, 185] on icon at bounding box center [183, 188] width 7 height 6
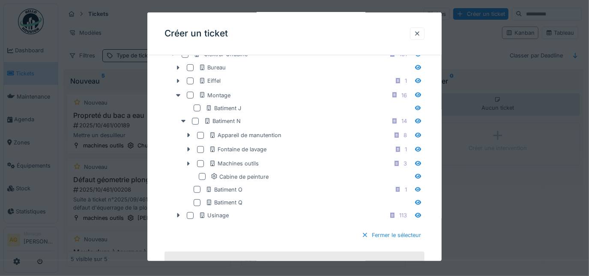
scroll to position [350, 0]
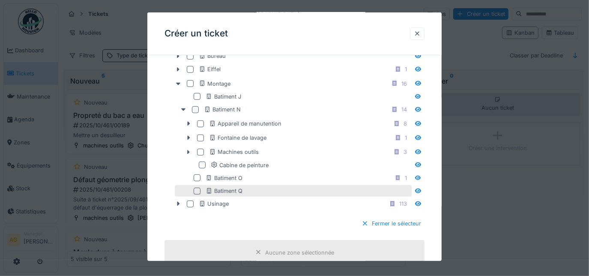
click at [197, 188] on div at bounding box center [197, 191] width 7 height 7
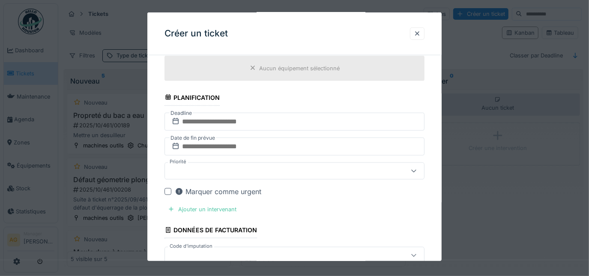
scroll to position [584, 0]
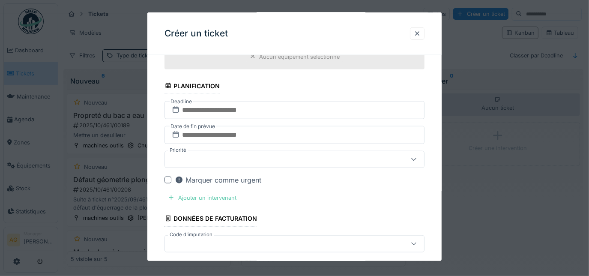
click at [219, 194] on div "Ajouter un intervenant" at bounding box center [201, 198] width 75 height 12
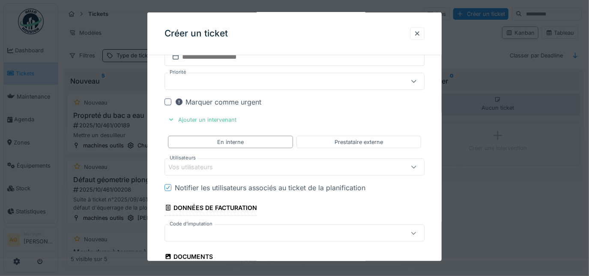
click at [200, 164] on div "Vos utilisateurs" at bounding box center [196, 166] width 57 height 9
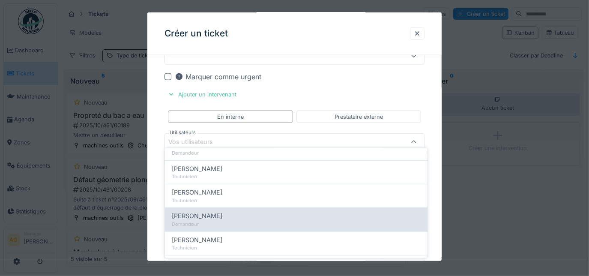
scroll to position [194, 0]
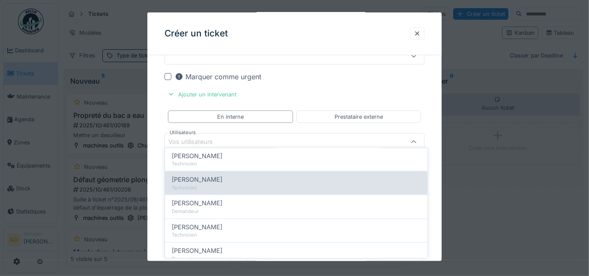
click at [201, 184] on div "Technicien" at bounding box center [296, 187] width 249 height 7
type input "*****"
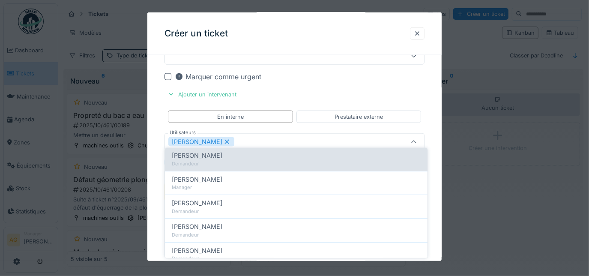
scroll to position [77, 0]
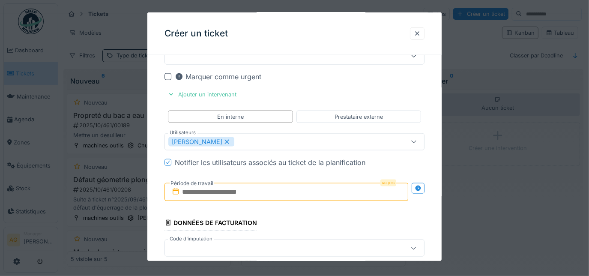
click at [247, 187] on input "text" at bounding box center [286, 192] width 244 height 18
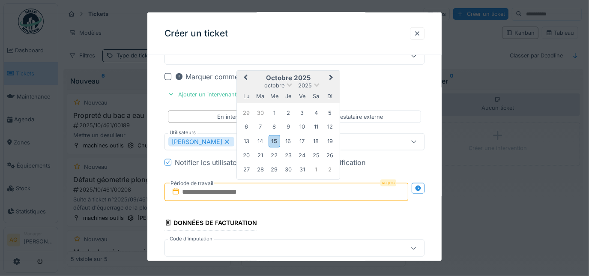
click at [323, 106] on div "29 30 1 2 3 4 5" at bounding box center [287, 113] width 97 height 14
click at [299, 135] on div "17" at bounding box center [302, 141] width 12 height 12
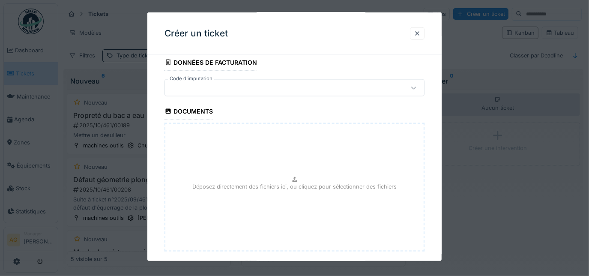
scroll to position [887, 0]
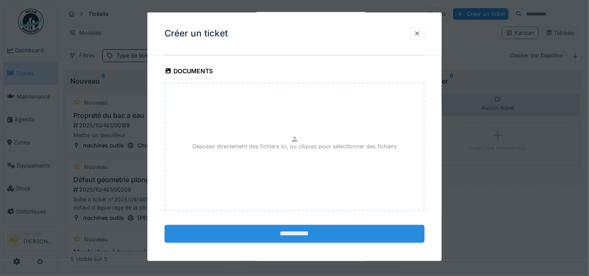
click at [277, 225] on input "**********" at bounding box center [294, 234] width 260 height 18
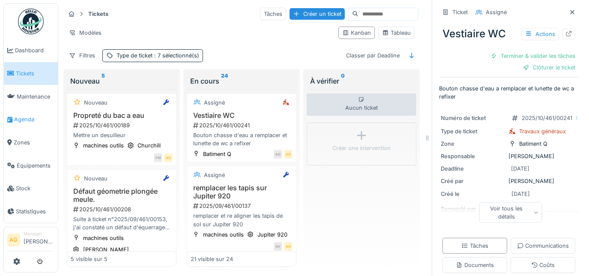
click at [26, 116] on span "Agenda" at bounding box center [34, 119] width 40 height 8
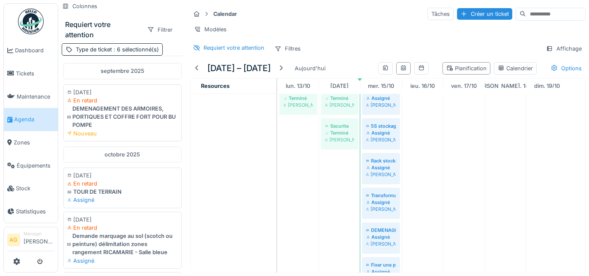
scroll to position [293, 0]
